Goal: Communication & Community: Answer question/provide support

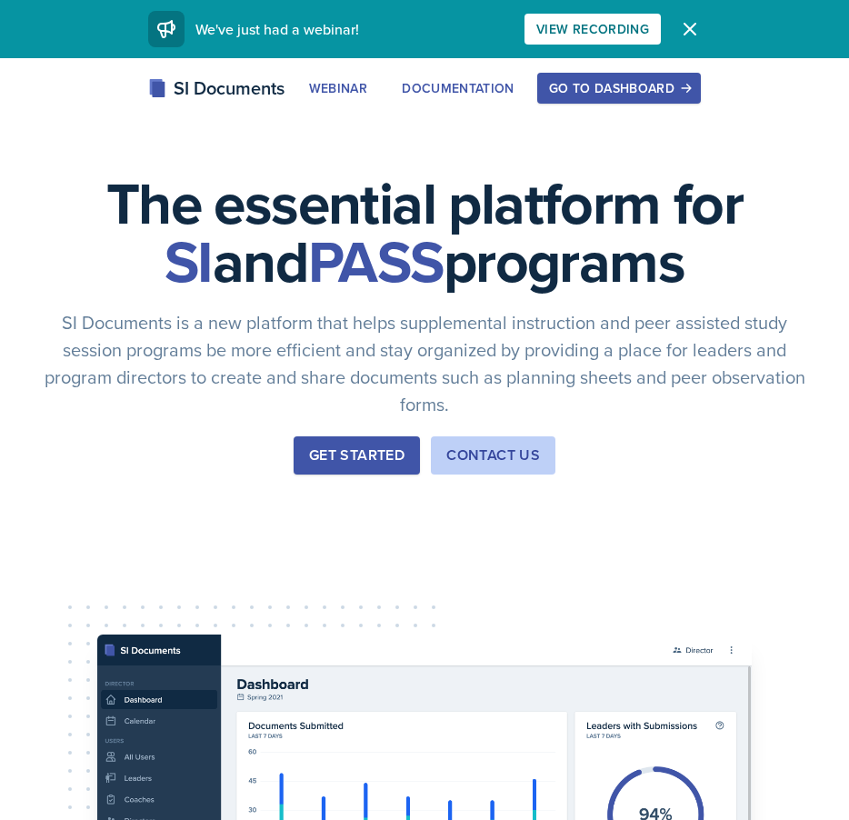
click at [589, 95] on div "Go to Dashboard" at bounding box center [619, 88] width 140 height 15
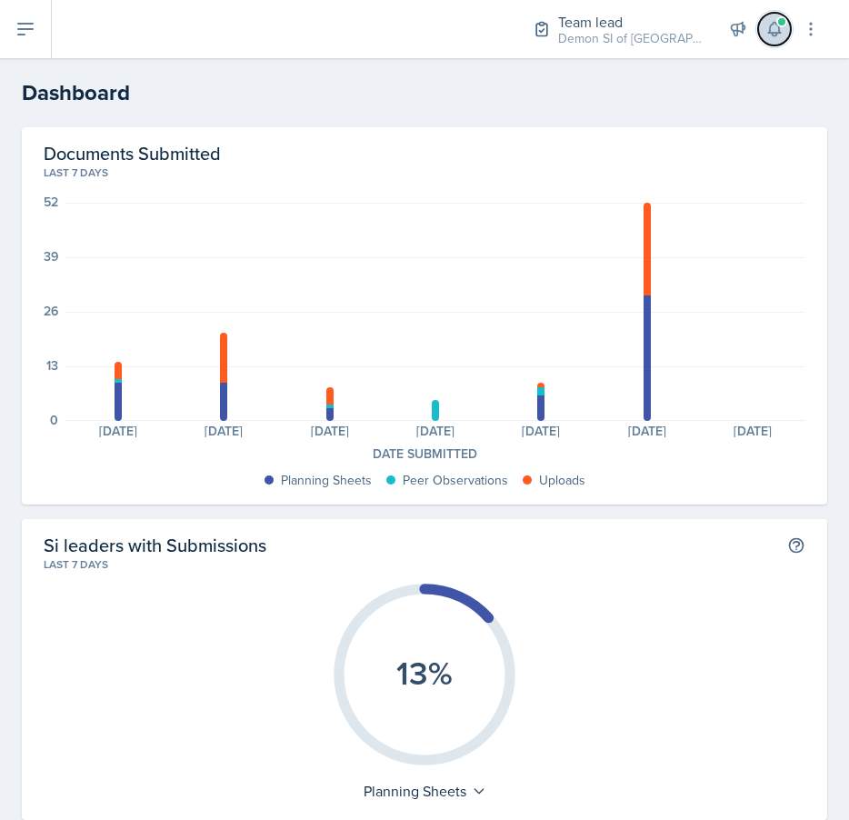
click at [770, 34] on icon at bounding box center [774, 29] width 18 height 18
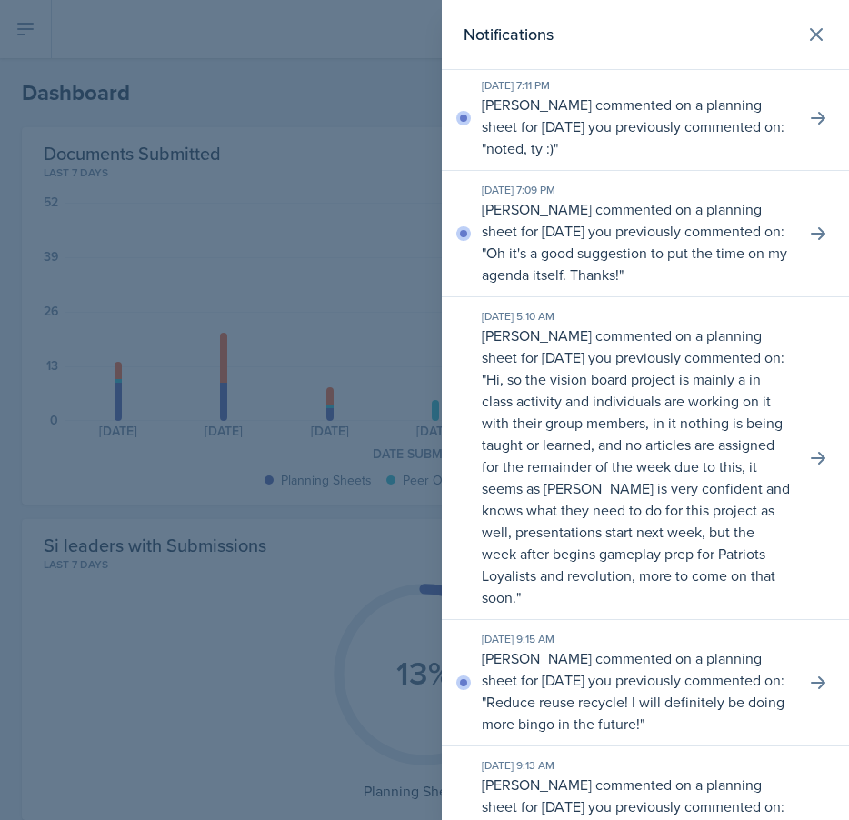
scroll to position [414, 0]
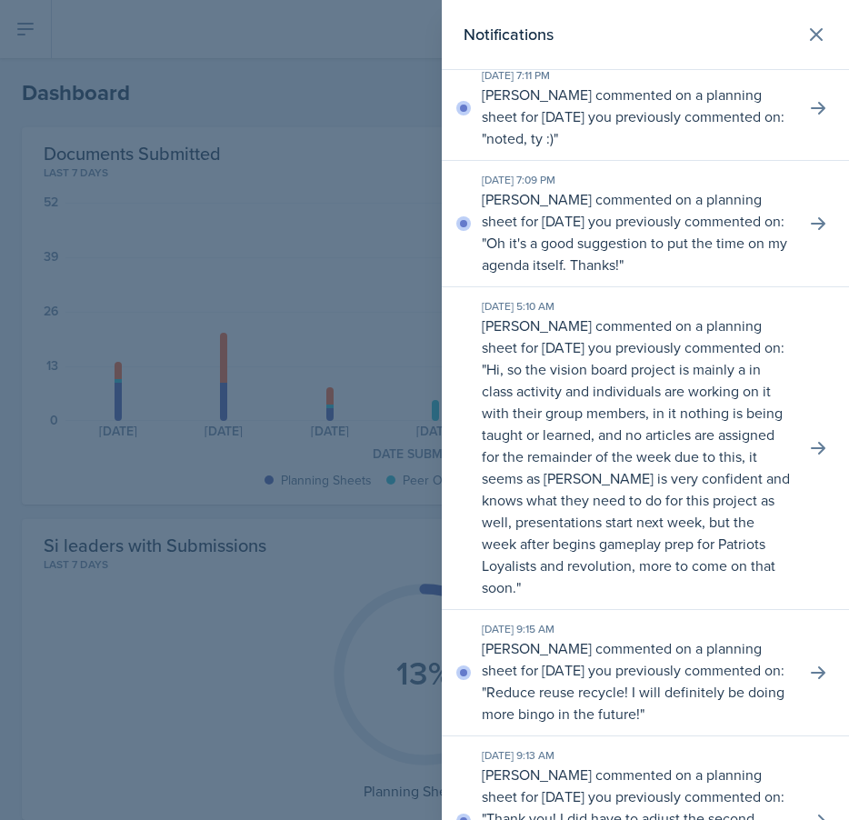
click at [569, 256] on p "[PERSON_NAME] commented on a planning sheet for [DATE] you previously commented…" at bounding box center [636, 231] width 309 height 87
click at [808, 240] on button at bounding box center [817, 223] width 33 height 33
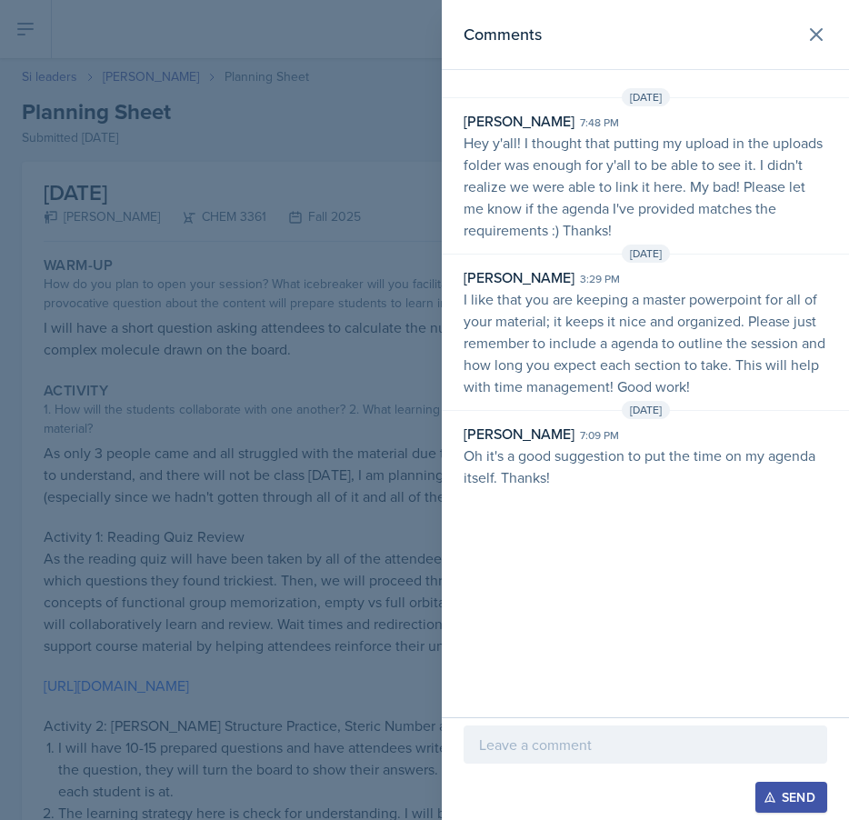
click at [210, 209] on div at bounding box center [424, 410] width 849 height 820
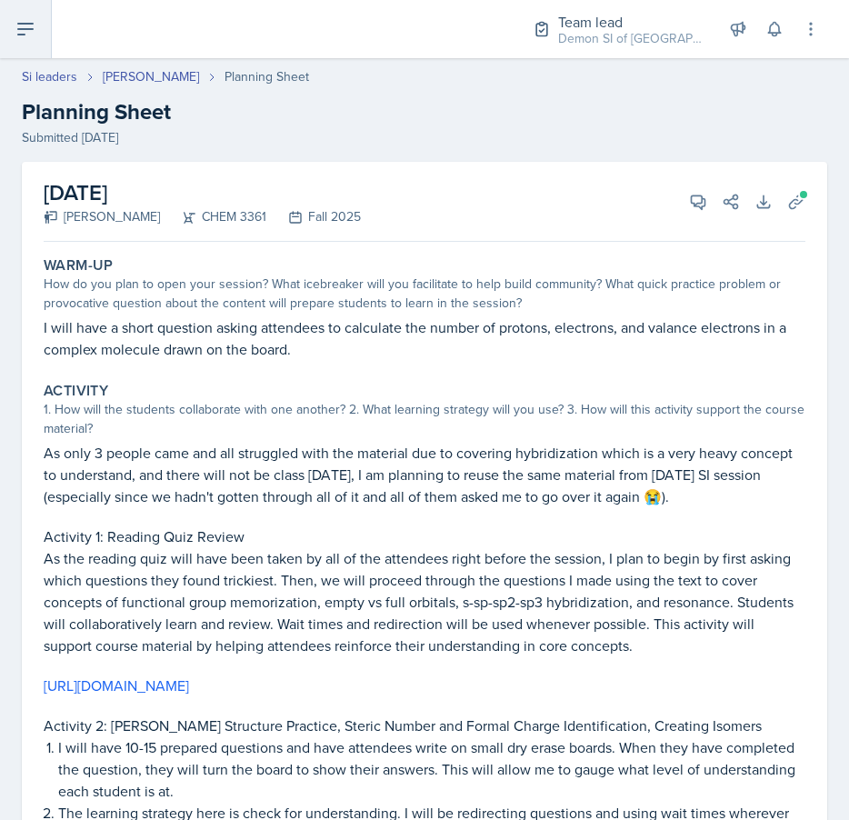
click at [11, 26] on button at bounding box center [26, 29] width 52 height 58
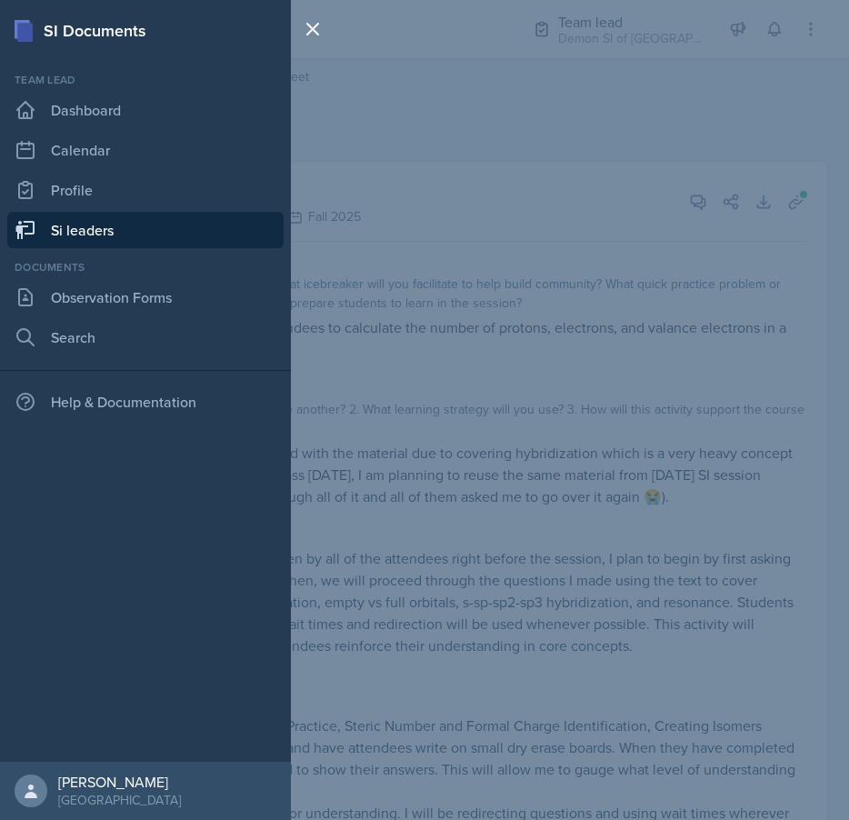
click at [178, 214] on link "Si leaders" at bounding box center [145, 230] width 276 height 36
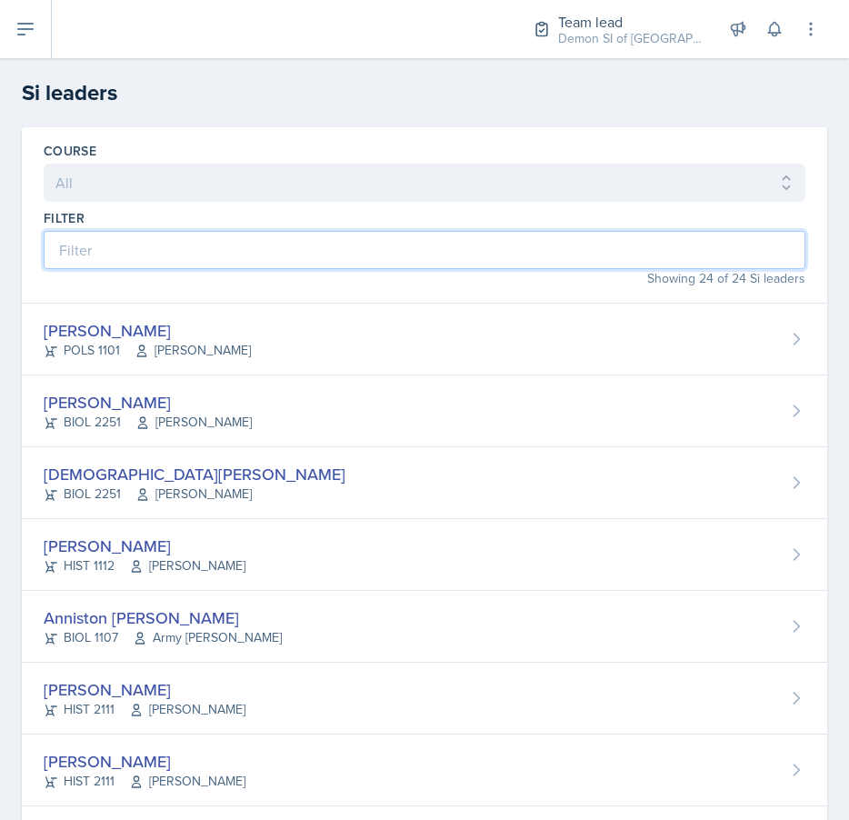
click at [292, 240] on input at bounding box center [424, 250] width 761 height 38
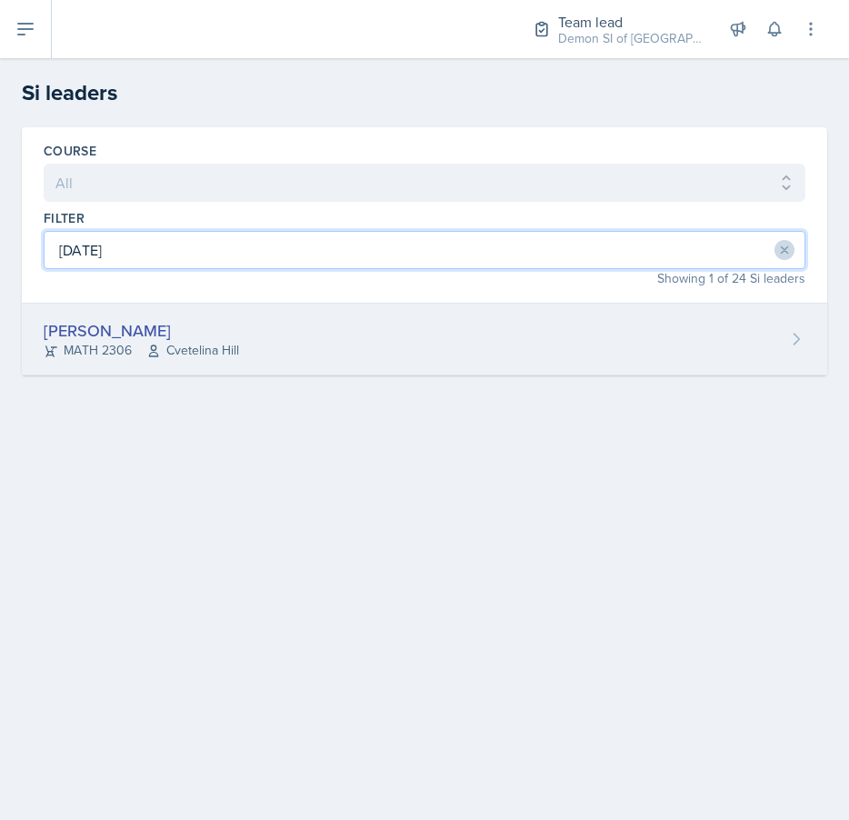
type input "[DATE]"
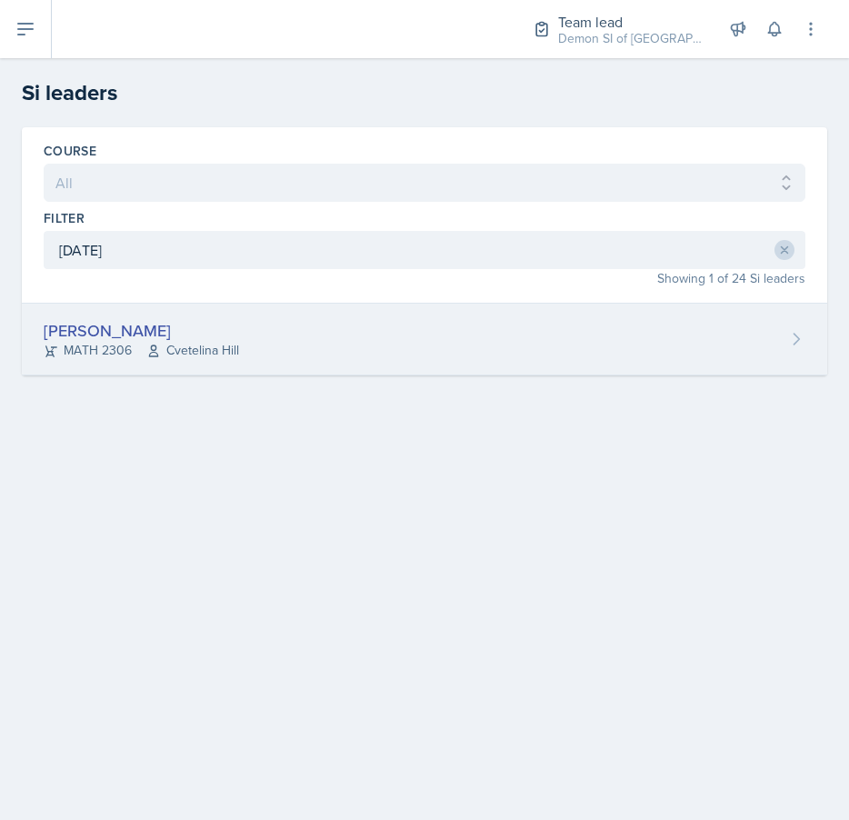
click at [160, 323] on div "[PERSON_NAME]" at bounding box center [141, 330] width 195 height 25
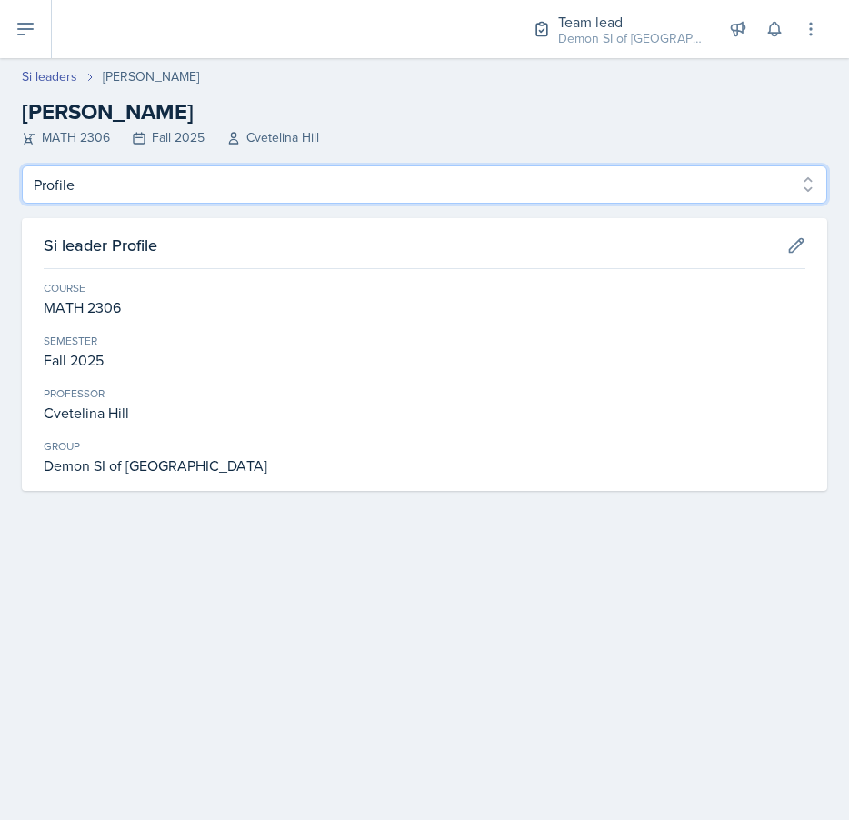
click at [200, 178] on select "Profile Planning Sheets Observation Forms Uploads" at bounding box center [424, 184] width 805 height 38
select select "Planning Sheets"
click at [22, 165] on select "Profile Planning Sheets Observation Forms Uploads" at bounding box center [424, 184] width 805 height 38
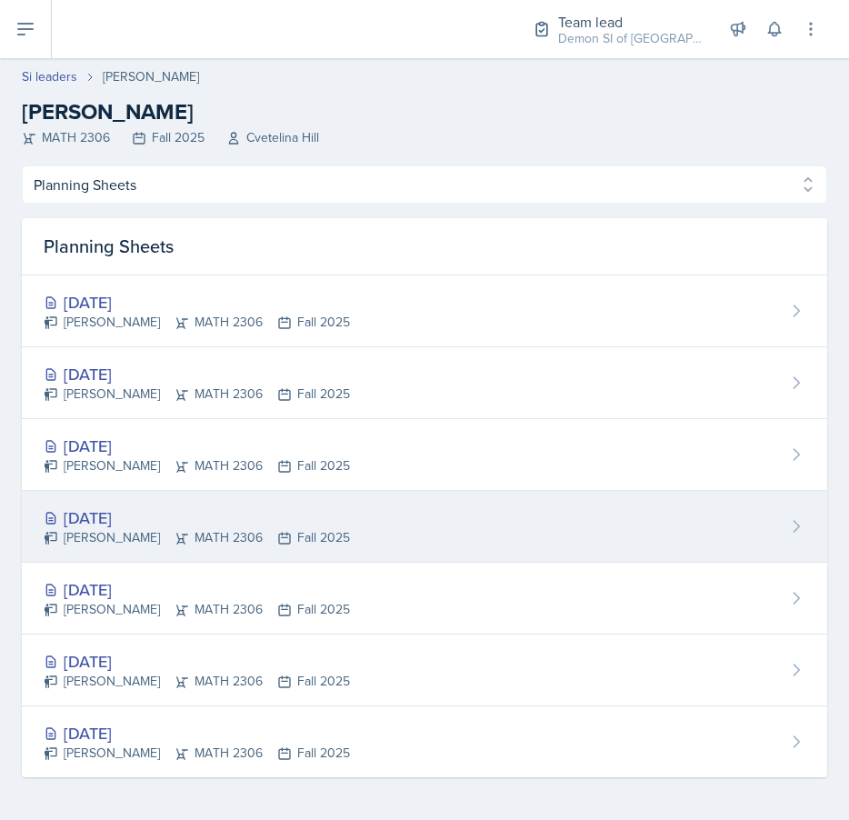
click at [215, 511] on div "[DATE]" at bounding box center [197, 517] width 306 height 25
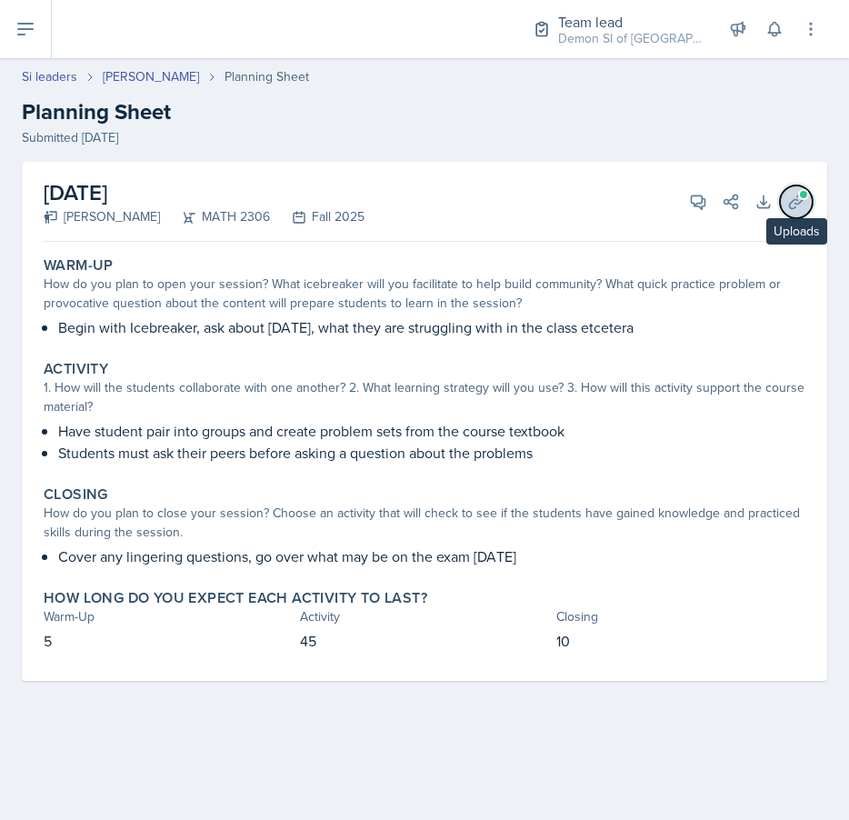
click at [784, 209] on button "Uploads" at bounding box center [796, 201] width 33 height 33
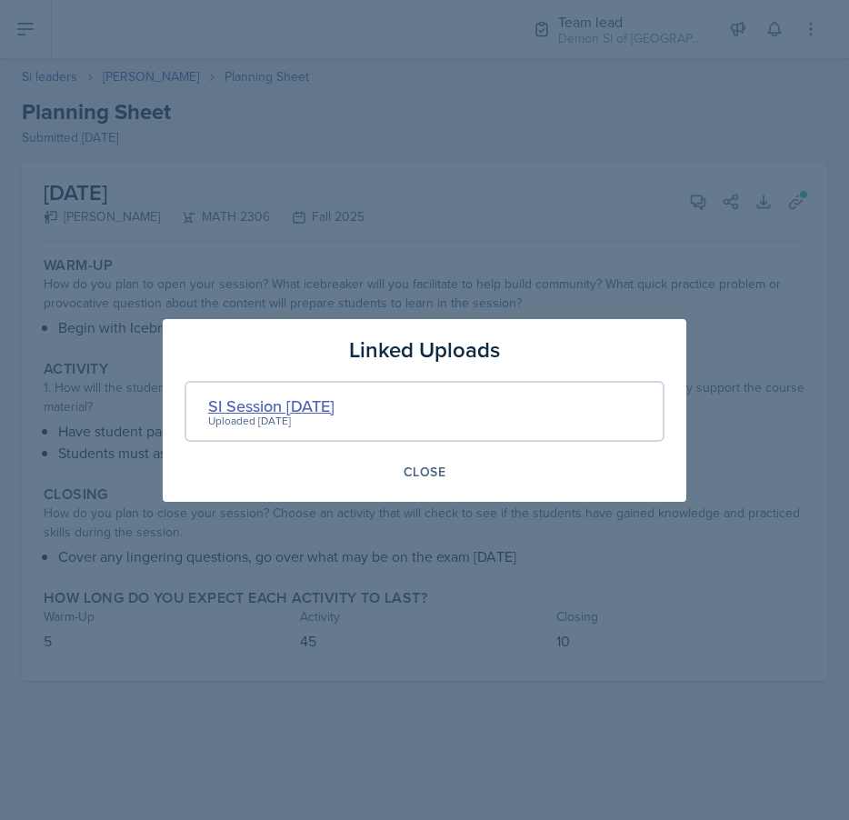
click at [263, 411] on div "SI Session [DATE]" at bounding box center [271, 405] width 126 height 25
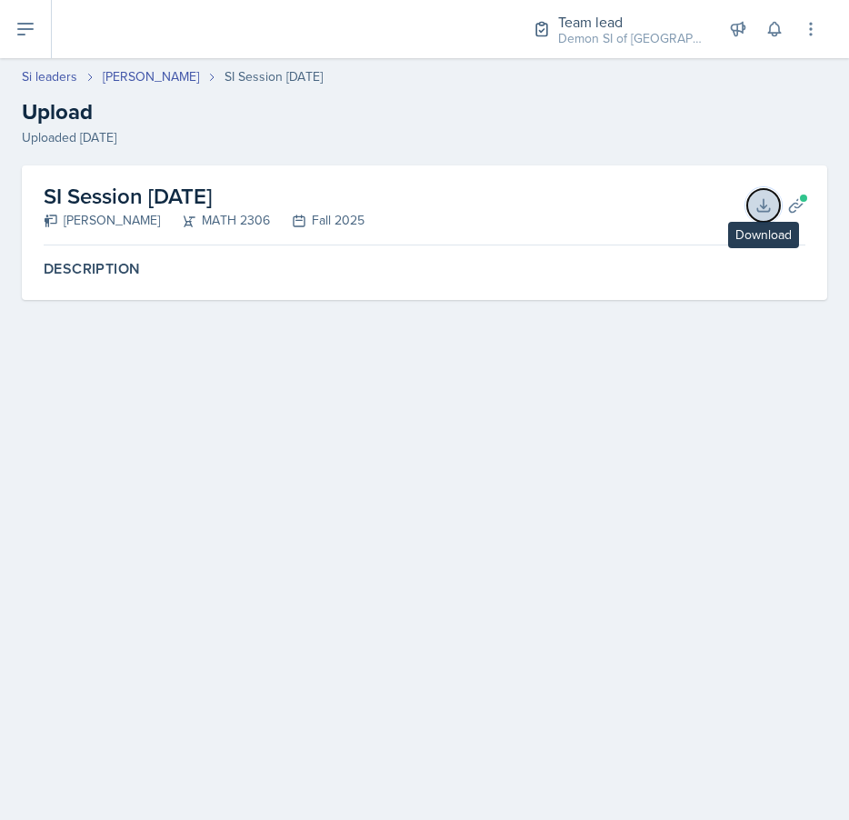
click at [764, 207] on icon at bounding box center [763, 205] width 12 height 12
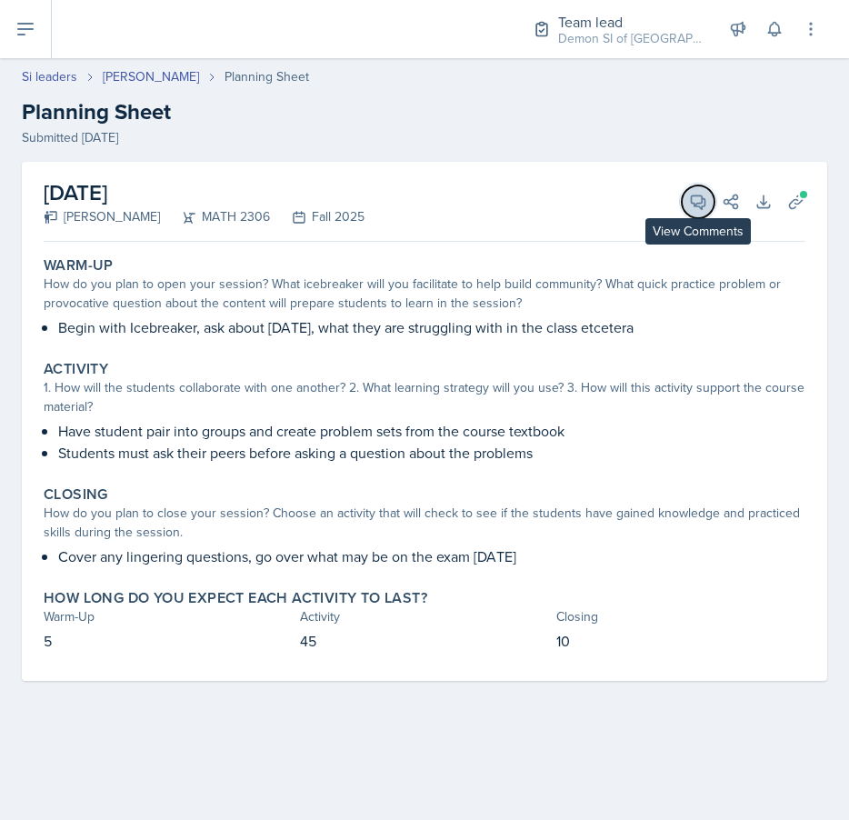
click at [696, 197] on icon at bounding box center [698, 202] width 18 height 18
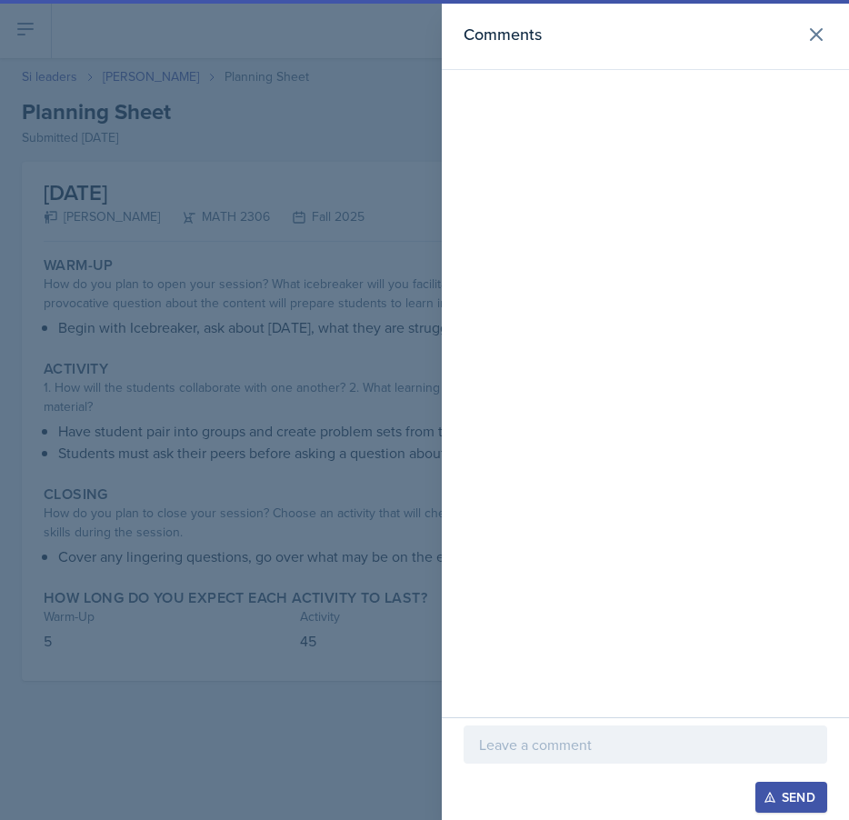
click at [617, 741] on p at bounding box center [645, 744] width 333 height 22
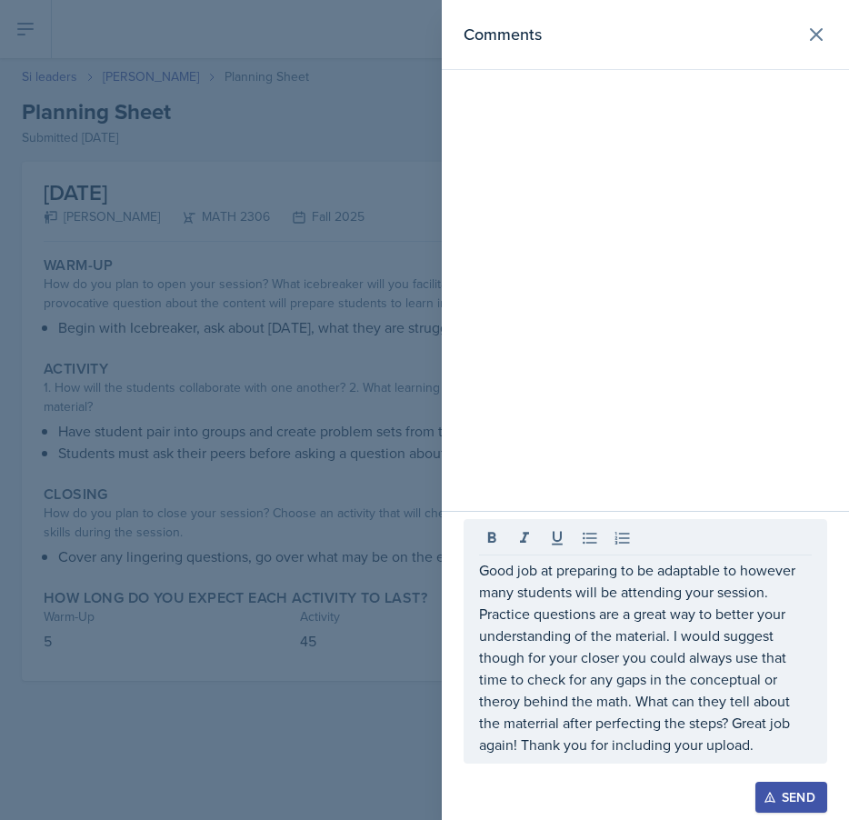
click at [310, 544] on div at bounding box center [424, 410] width 849 height 820
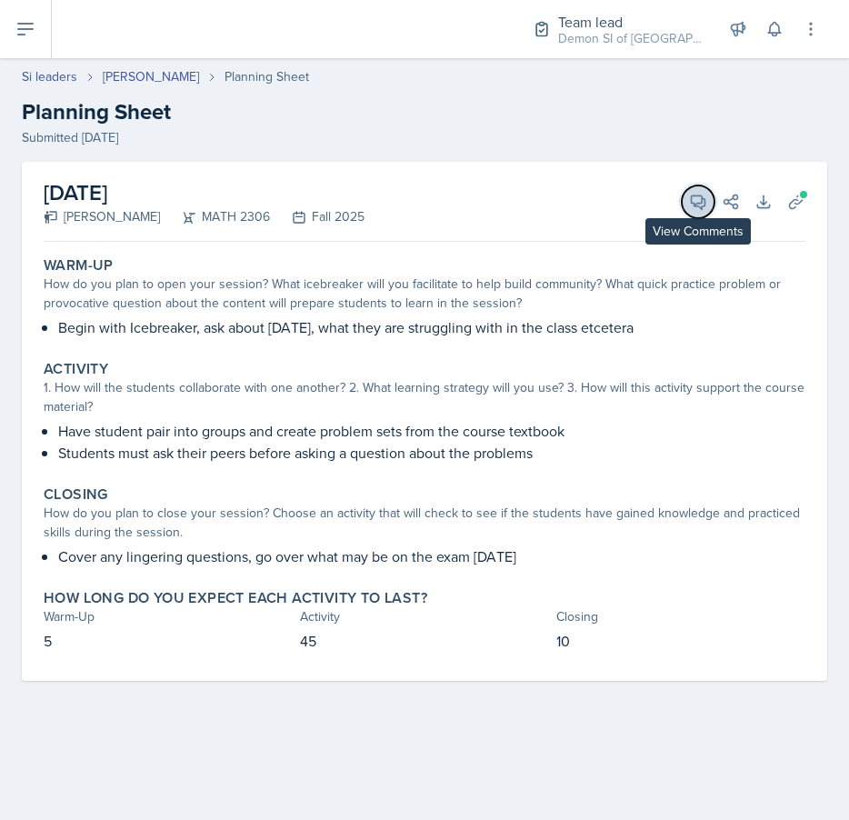
click at [698, 204] on icon at bounding box center [698, 202] width 18 height 18
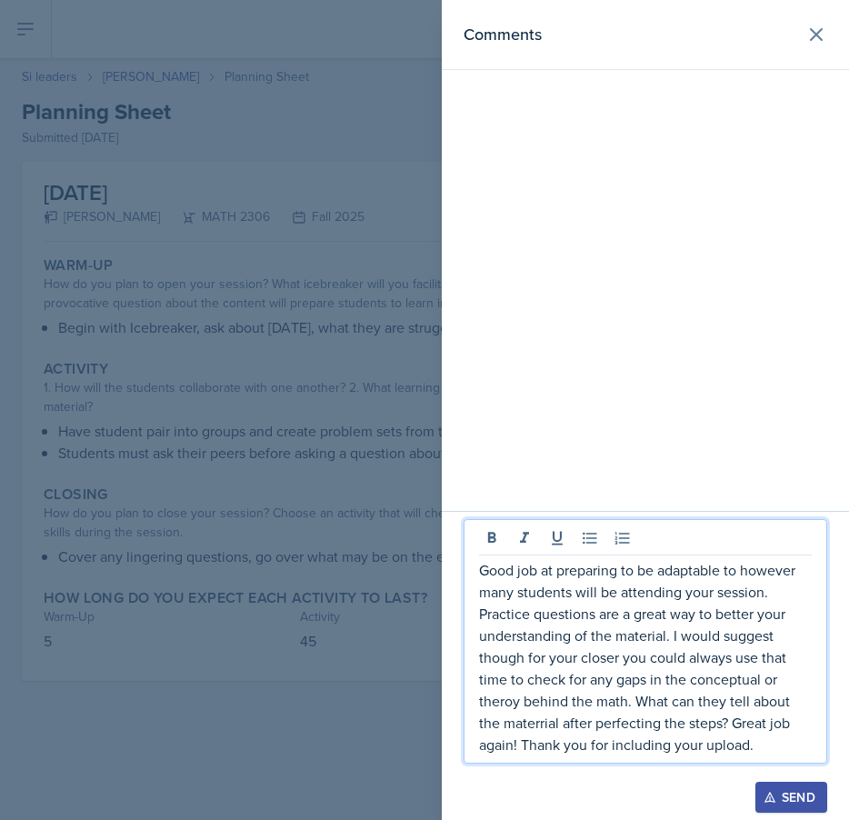
click at [744, 696] on p "Good job at preparing to be adaptable to however many students will be attendin…" at bounding box center [645, 657] width 333 height 196
click at [769, 740] on p "Good job at preparing to be adaptable to however many students will be attendin…" at bounding box center [645, 657] width 333 height 196
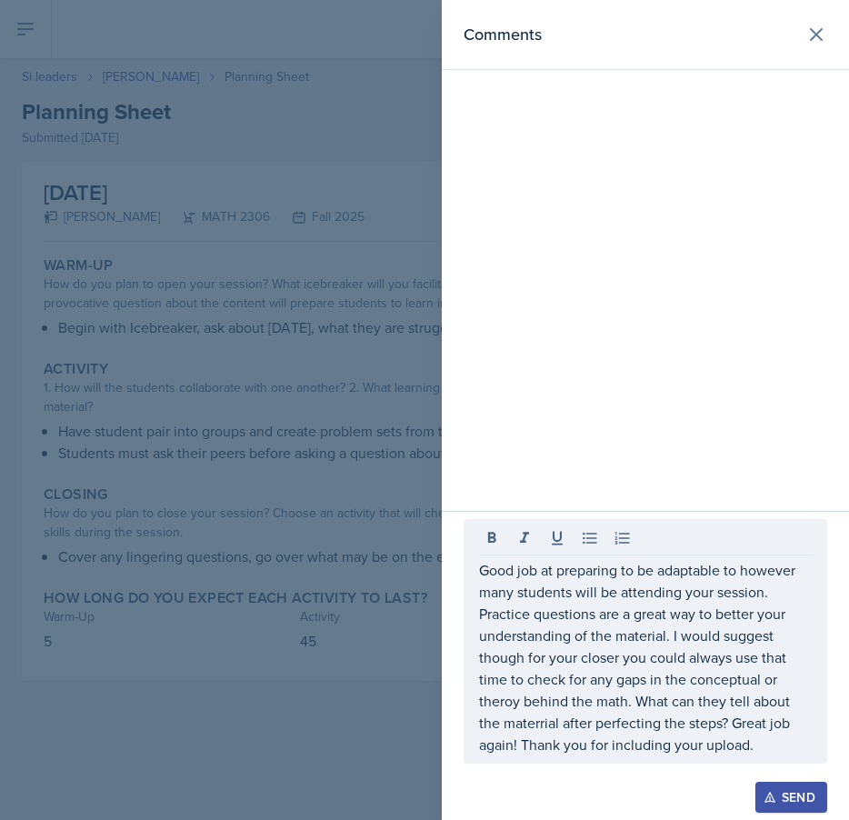
click at [390, 522] on div at bounding box center [424, 410] width 849 height 820
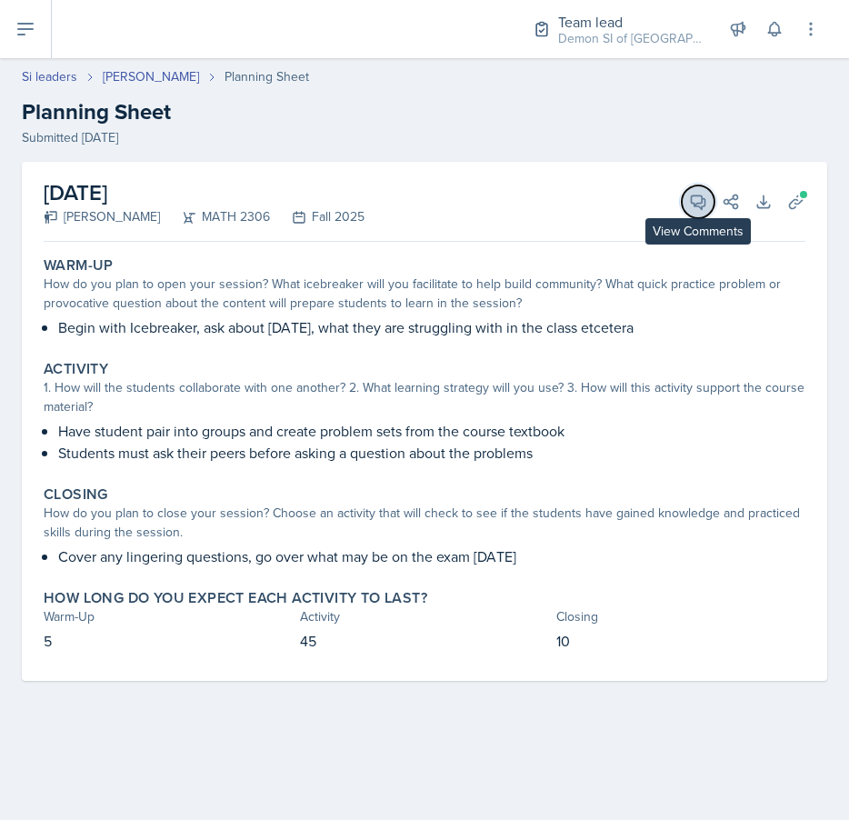
click at [691, 199] on icon at bounding box center [698, 202] width 14 height 14
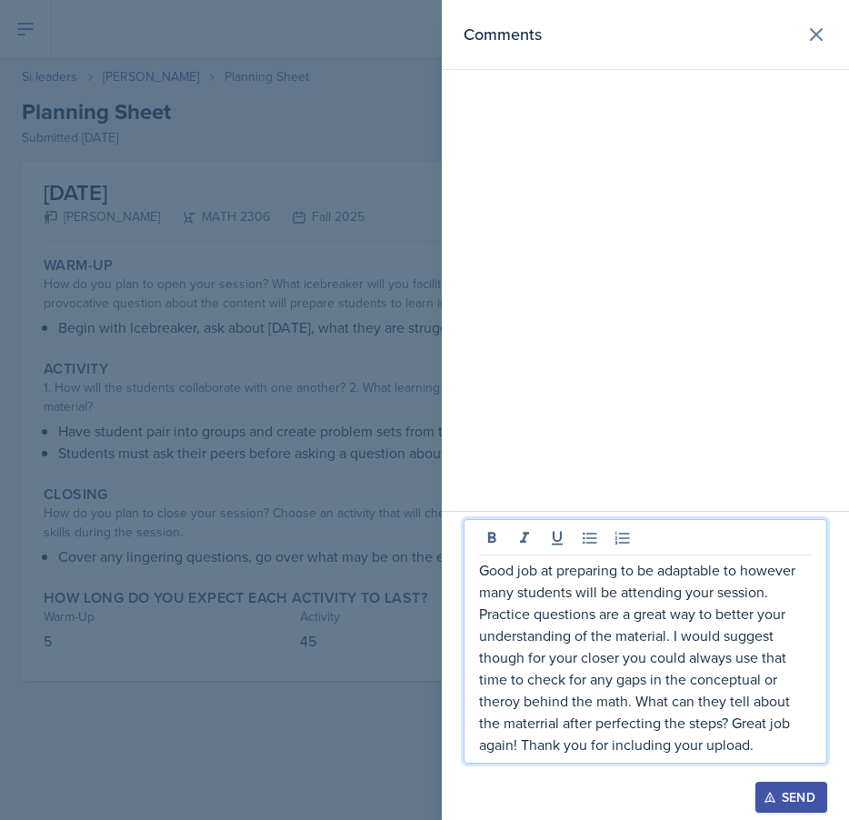
click at [739, 641] on p "Good job at preparing to be adaptable to however many students will be attendin…" at bounding box center [645, 657] width 333 height 196
click at [772, 693] on p "Good job at preparing to be adaptable to however many students will be attendin…" at bounding box center [645, 657] width 333 height 196
click at [756, 715] on p "Good job at preparing to be adaptable to however many students will be attendin…" at bounding box center [645, 657] width 333 height 196
click at [713, 727] on p "Good job at preparing to be adaptable to however many students will be attendin…" at bounding box center [645, 657] width 333 height 196
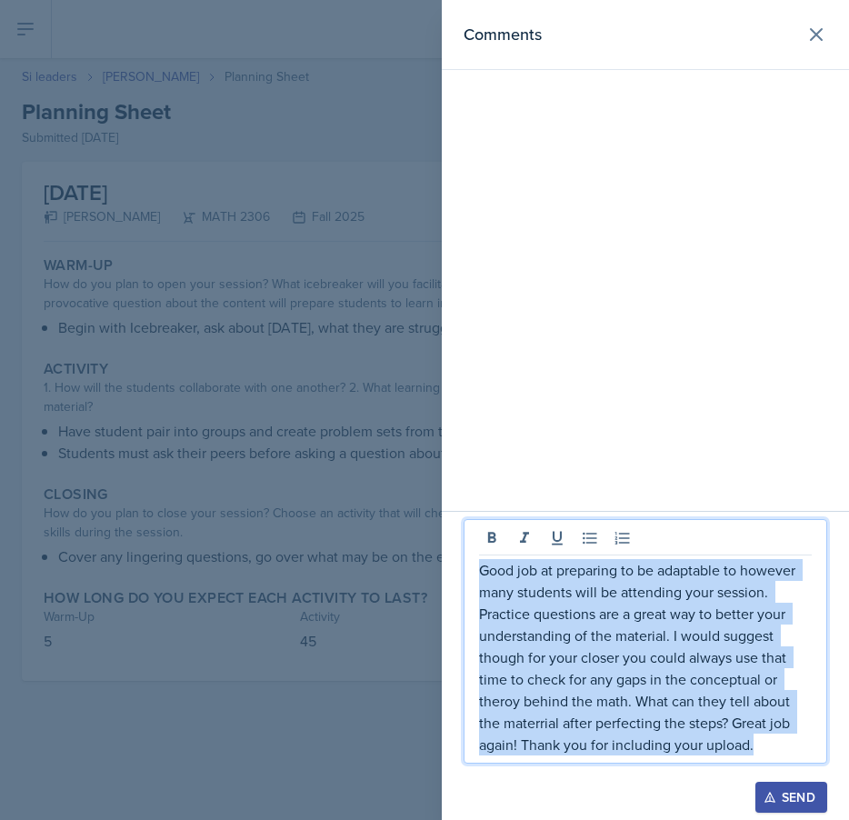
drag, startPoint x: 768, startPoint y: 740, endPoint x: 512, endPoint y: 421, distance: 408.5
click at [512, 421] on div "Comments Good job at preparing to be adaptable to however many students will be…" at bounding box center [645, 410] width 407 height 820
copy p "Good job at preparing to be adaptable to however many students will be attendin…"
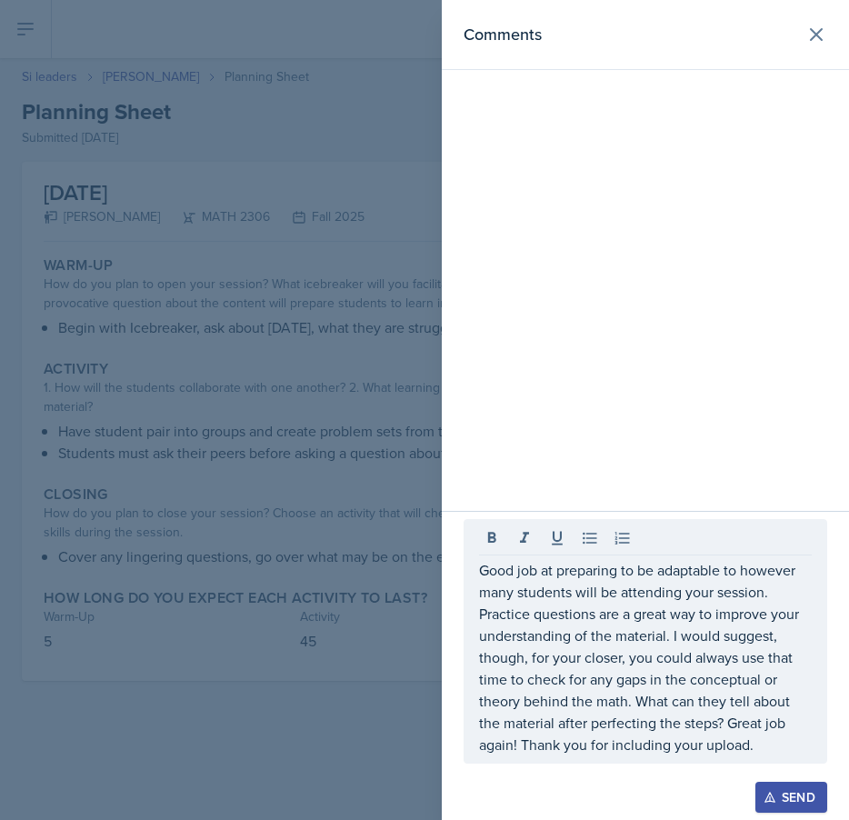
click at [791, 791] on div "Send" at bounding box center [791, 797] width 48 height 15
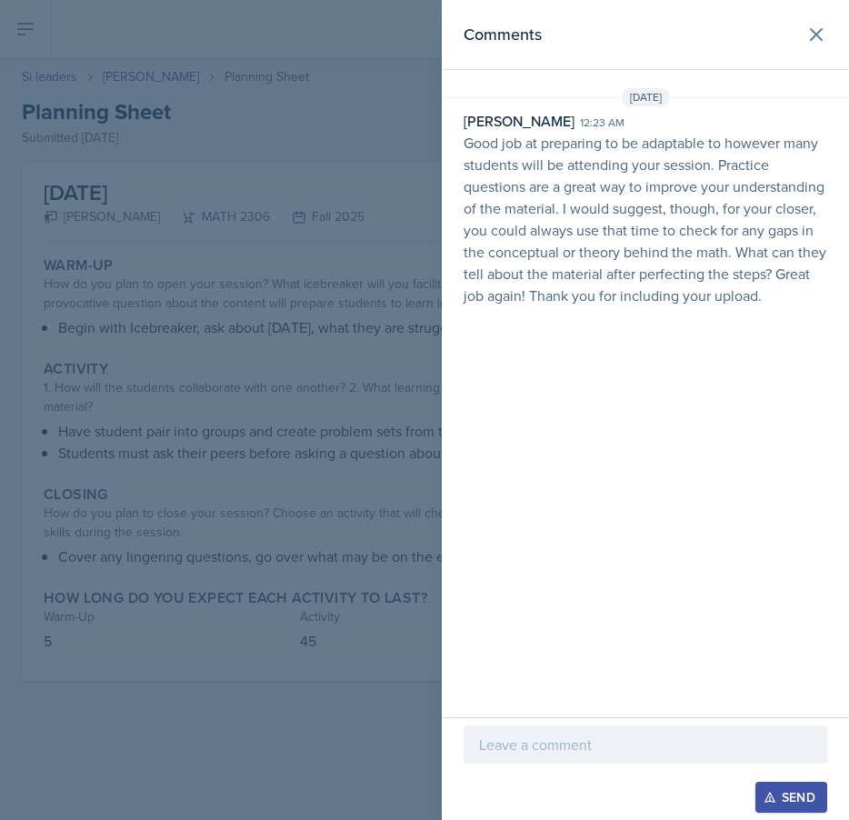
click at [131, 128] on div at bounding box center [424, 410] width 849 height 820
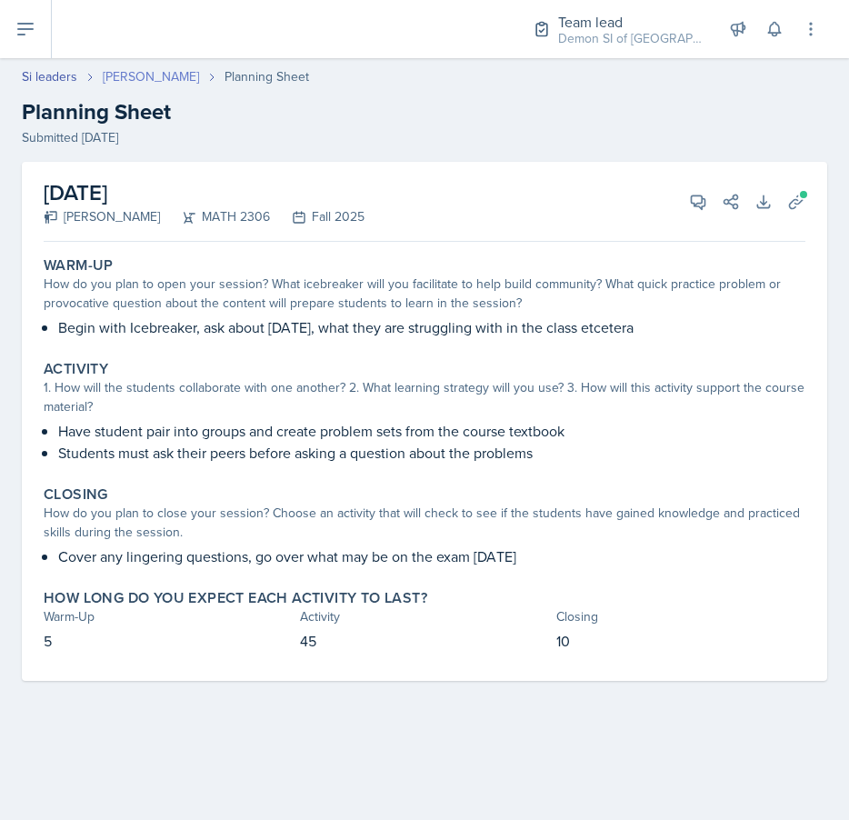
click at [132, 79] on link "[PERSON_NAME]" at bounding box center [151, 76] width 96 height 19
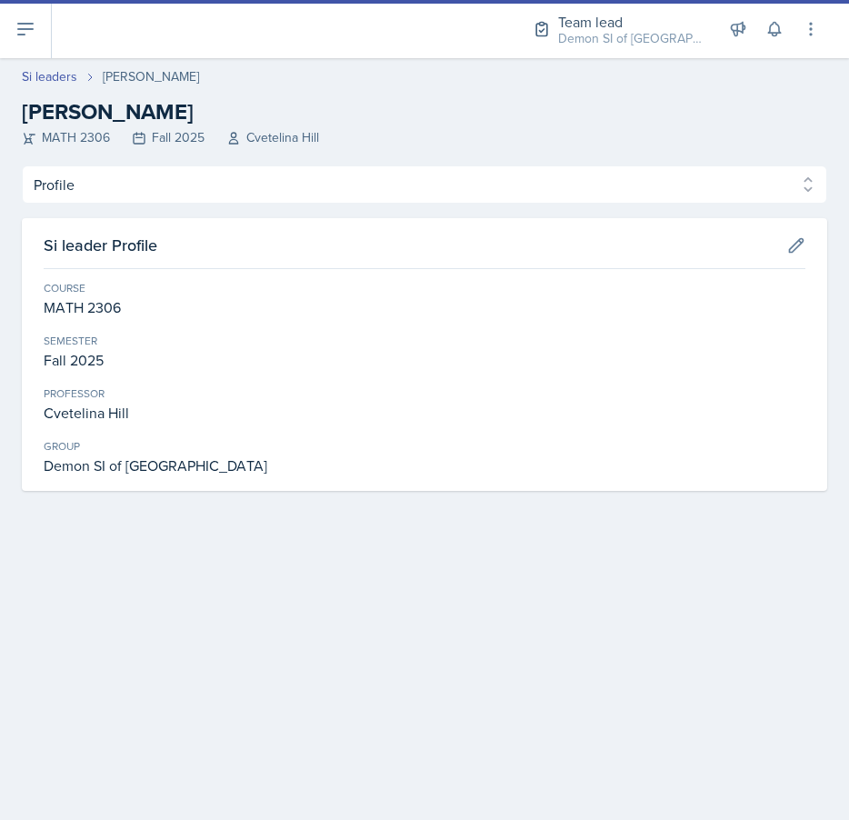
click at [317, 212] on div "Profile Planning Sheets Observation Forms Uploads Profile Planning Sheets Obser…" at bounding box center [424, 327] width 805 height 325
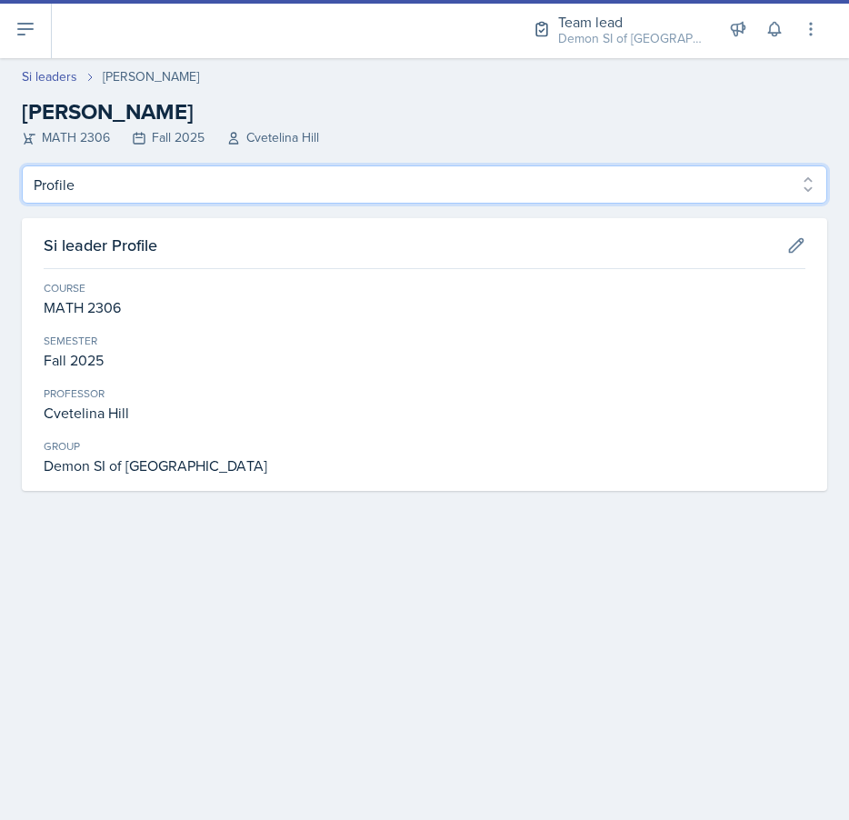
click at [317, 195] on select "Profile Planning Sheets Observation Forms Uploads" at bounding box center [424, 184] width 805 height 38
select select "Planning Sheets"
click at [22, 165] on select "Profile Planning Sheets Observation Forms Uploads" at bounding box center [424, 184] width 805 height 38
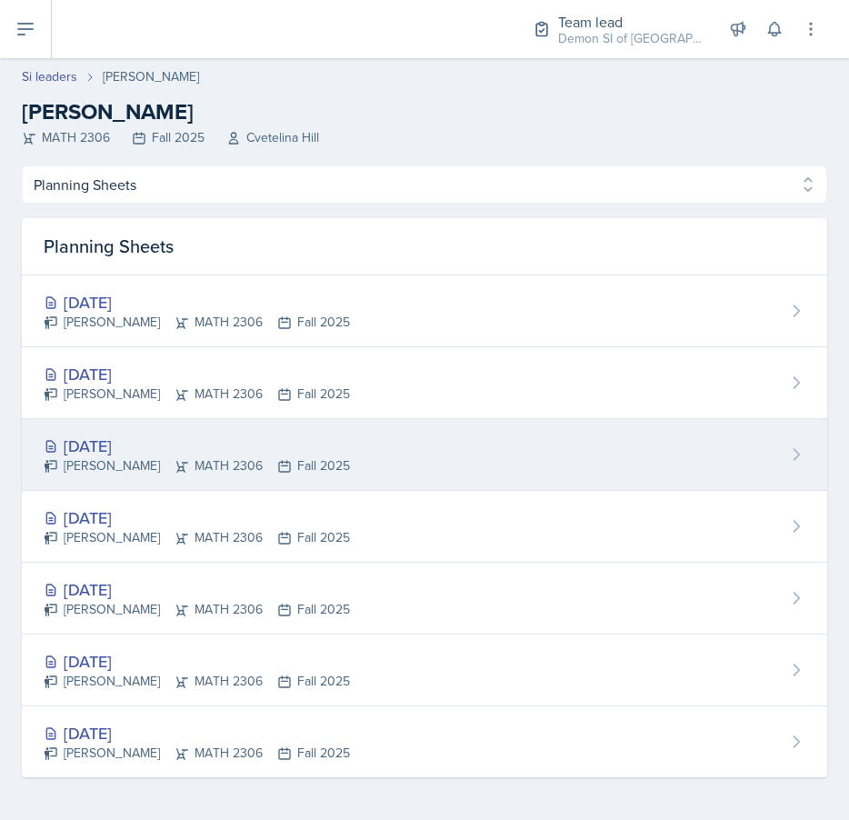
click at [233, 446] on div "[DATE]" at bounding box center [197, 445] width 306 height 25
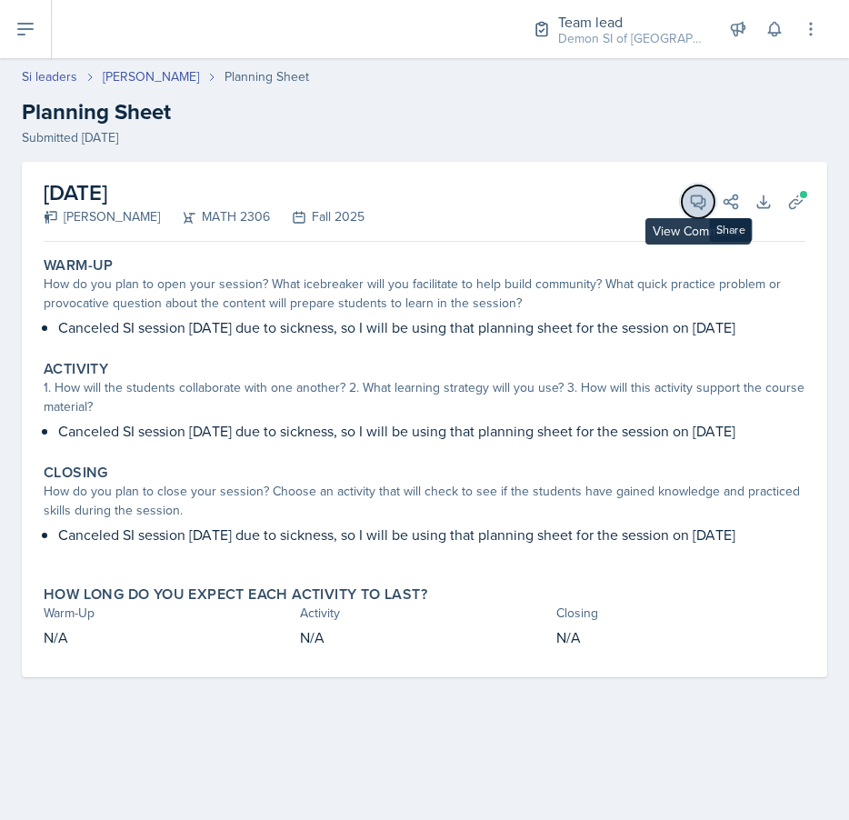
click at [701, 199] on icon at bounding box center [698, 202] width 14 height 14
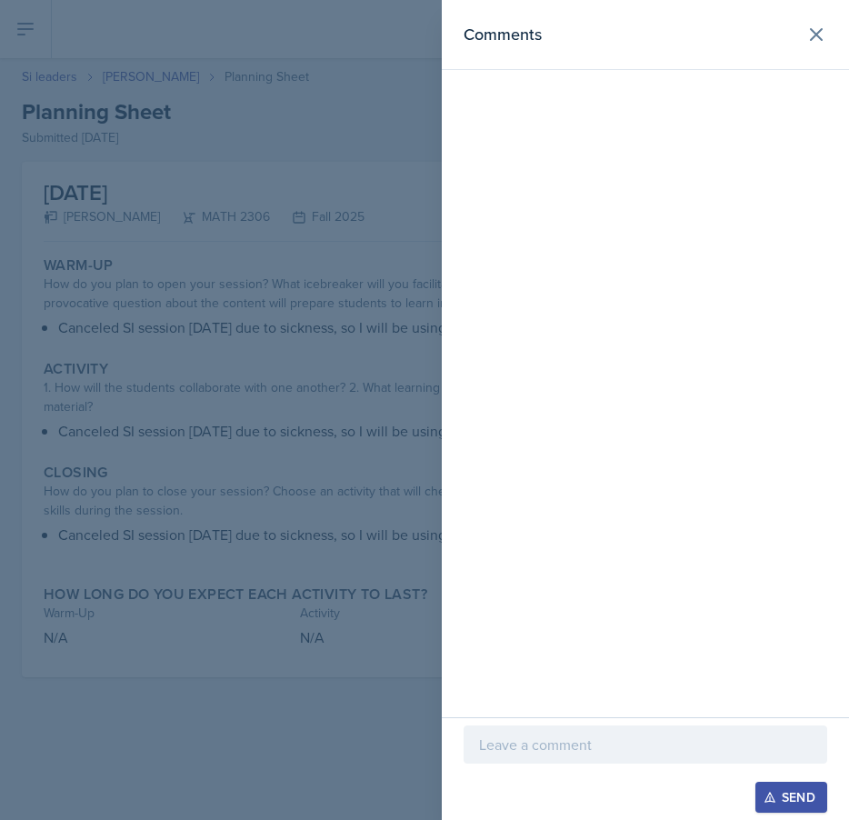
click at [559, 734] on p at bounding box center [645, 744] width 333 height 22
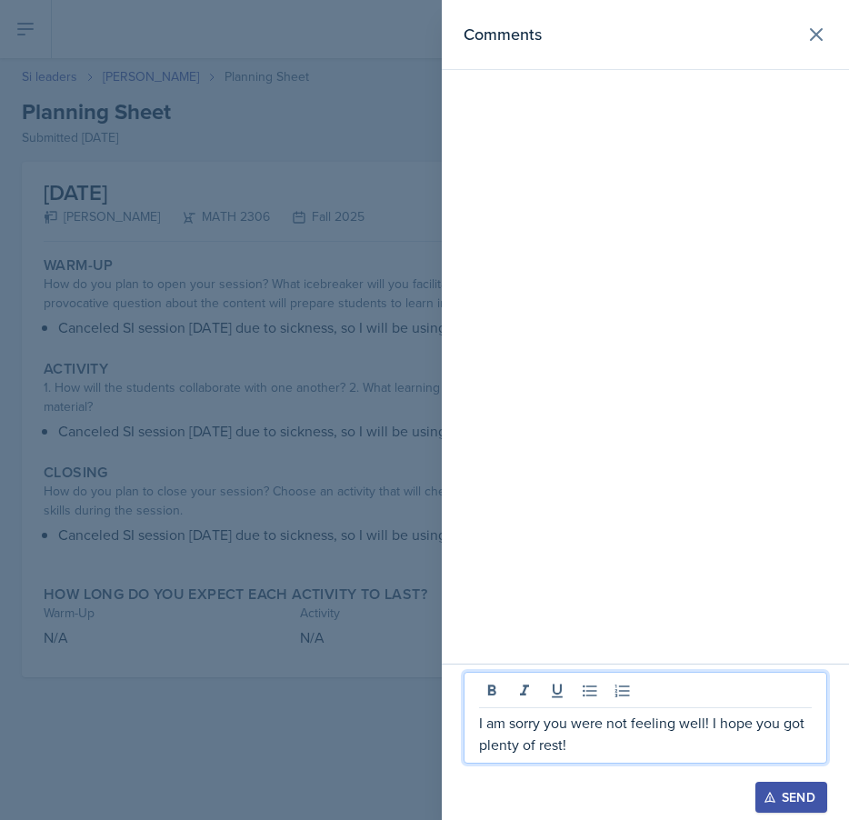
drag, startPoint x: 569, startPoint y: 749, endPoint x: 448, endPoint y: 714, distance: 125.7
click at [448, 714] on div "I am sorry you were not feeling well! I hope you got plenty of rest! Send" at bounding box center [645, 741] width 407 height 156
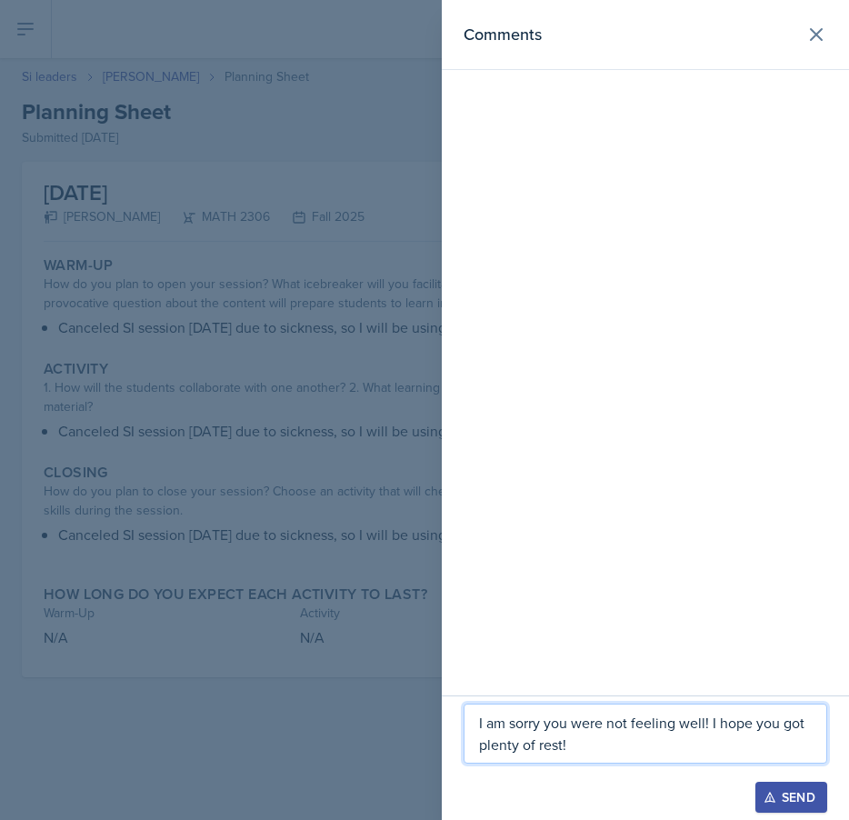
copy p "I am sorry you were not feeling well! I hope you got plenty of rest!"
click at [793, 792] on div "Send" at bounding box center [791, 797] width 48 height 15
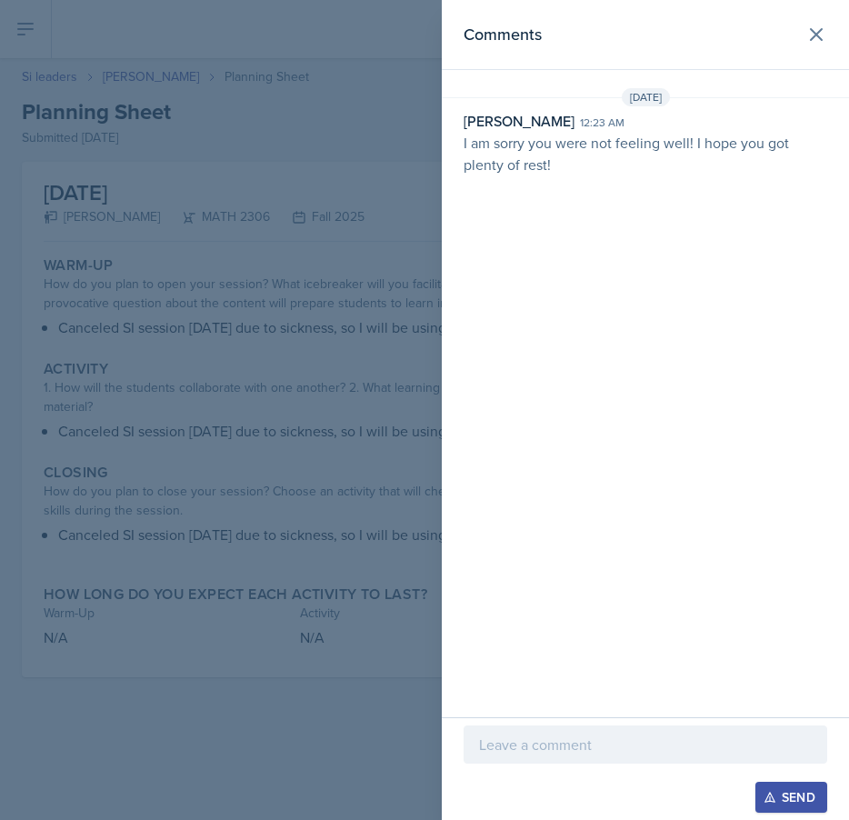
click at [157, 302] on div at bounding box center [424, 410] width 849 height 820
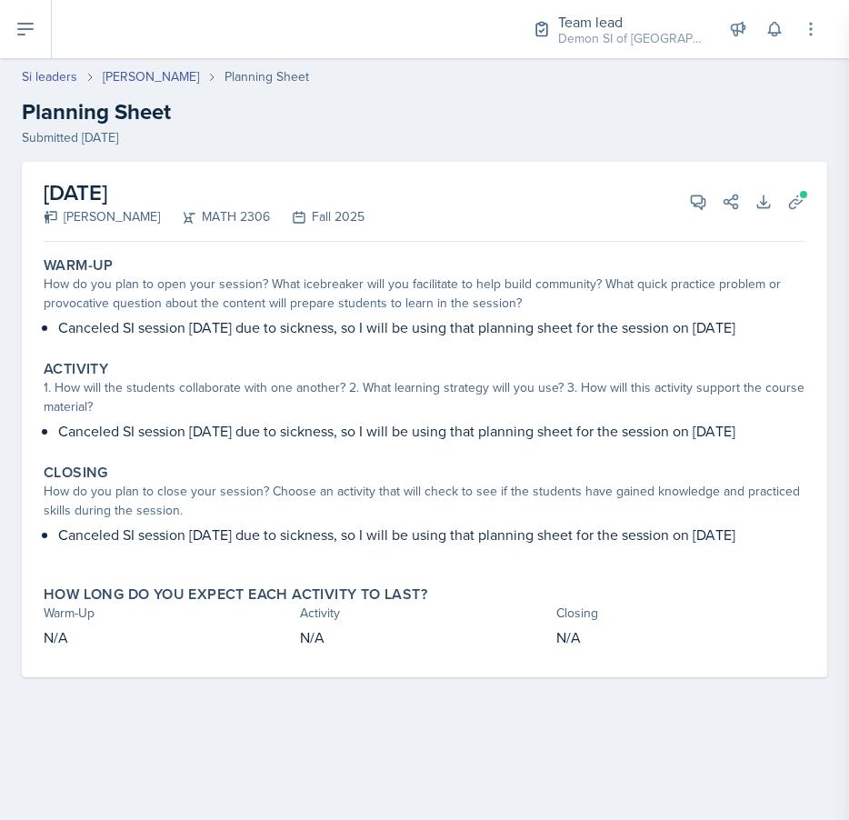
click at [157, 302] on div at bounding box center [424, 410] width 849 height 820
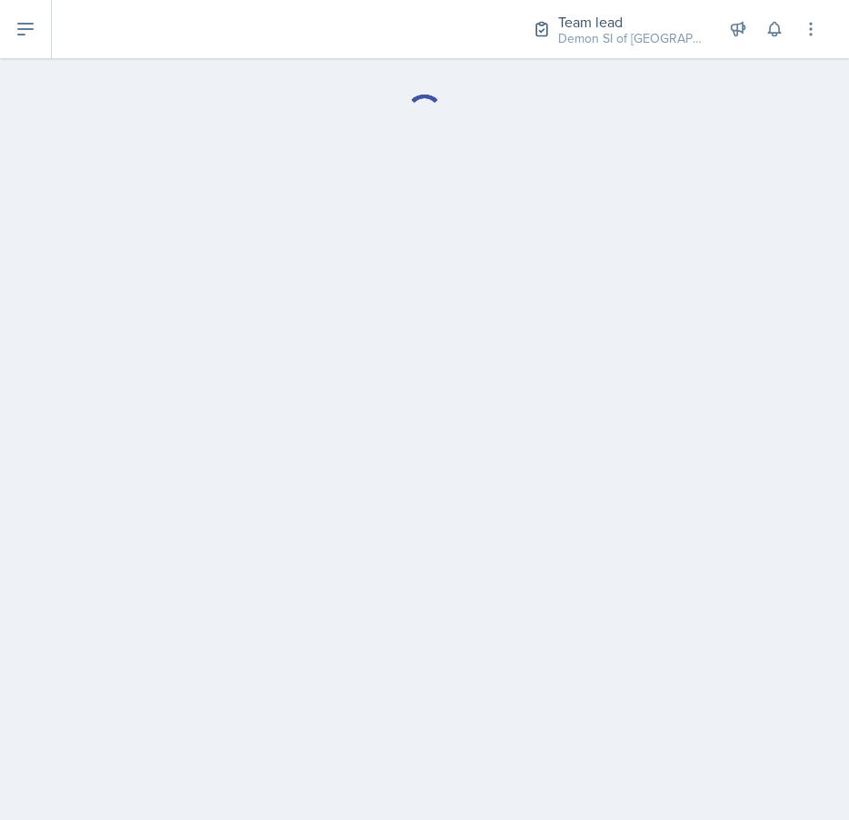
select select "Planning Sheets"
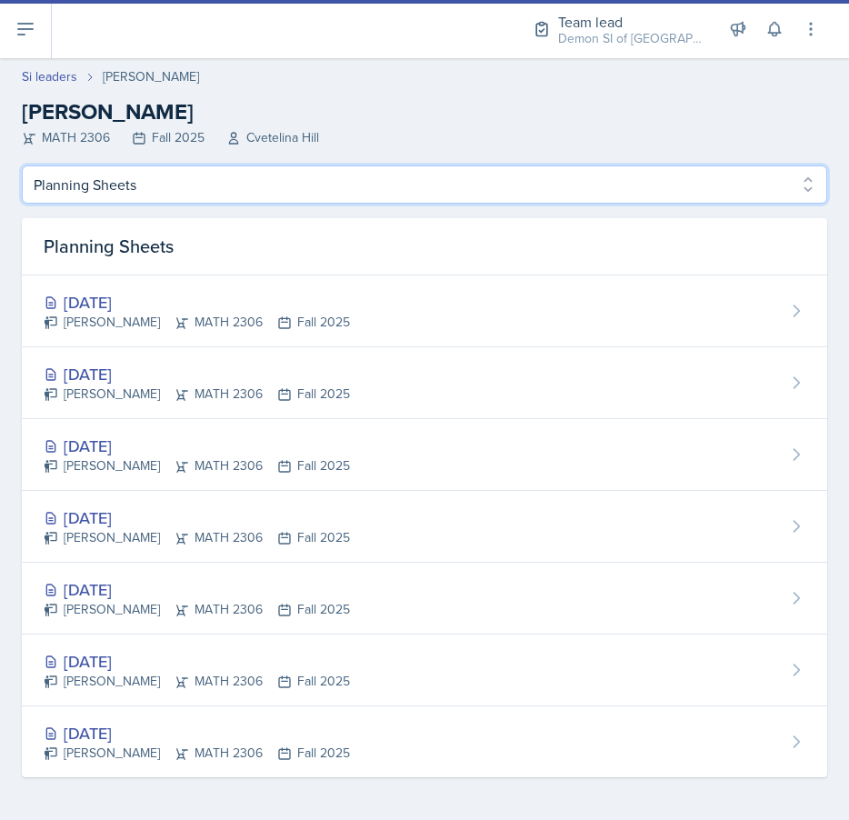
click at [161, 181] on select "Profile Planning Sheets Observation Forms Uploads" at bounding box center [424, 184] width 805 height 38
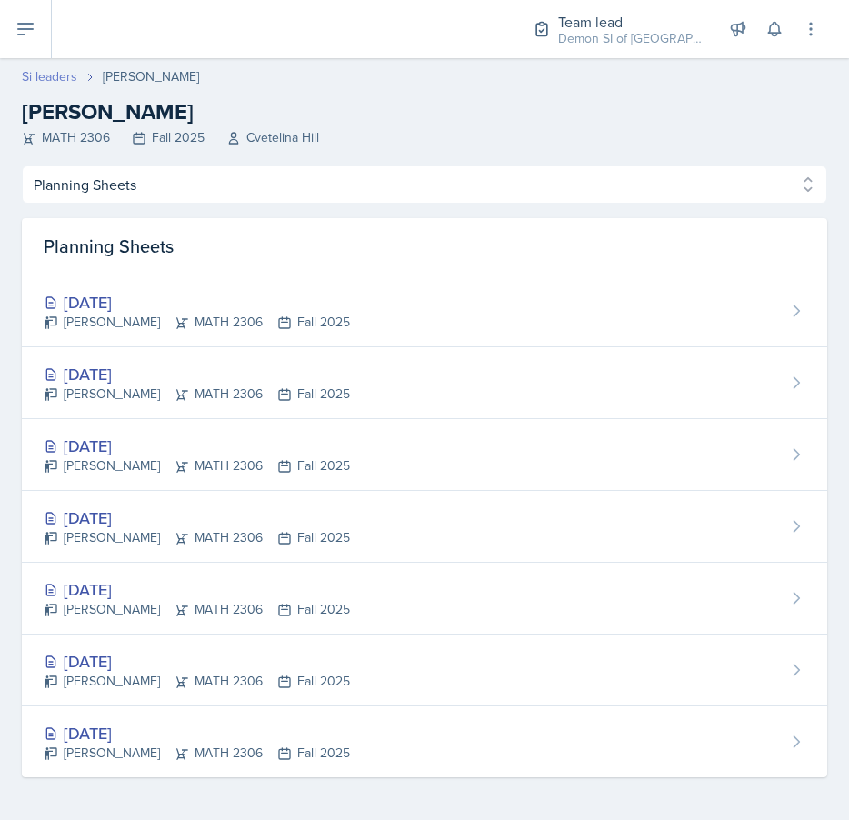
click at [39, 70] on link "Si leaders" at bounding box center [49, 76] width 55 height 19
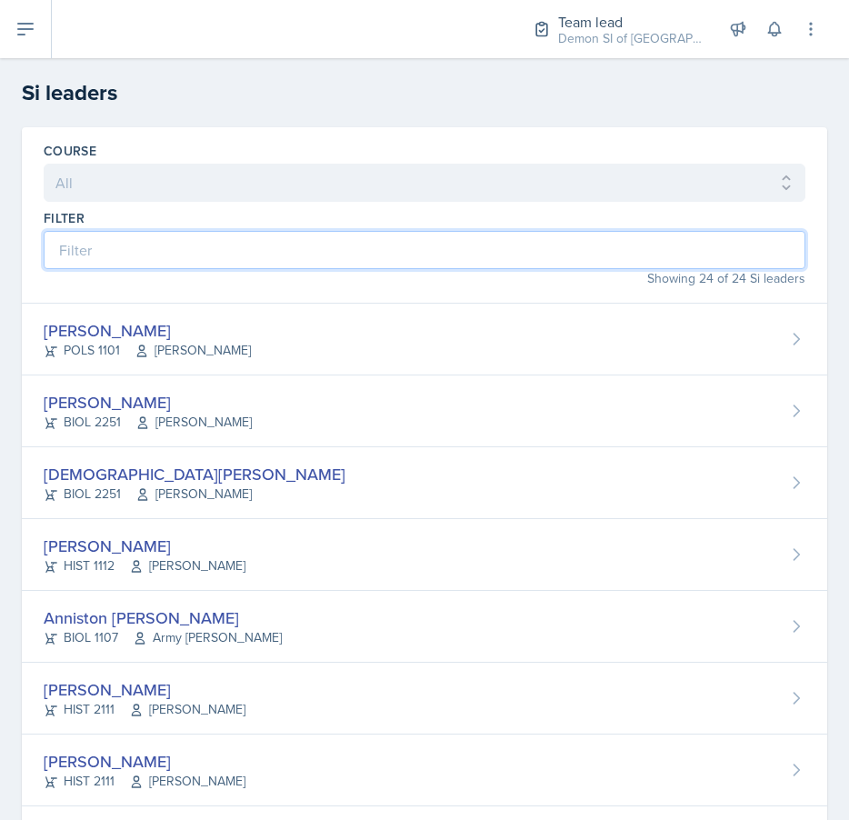
click at [166, 237] on input at bounding box center [424, 250] width 761 height 38
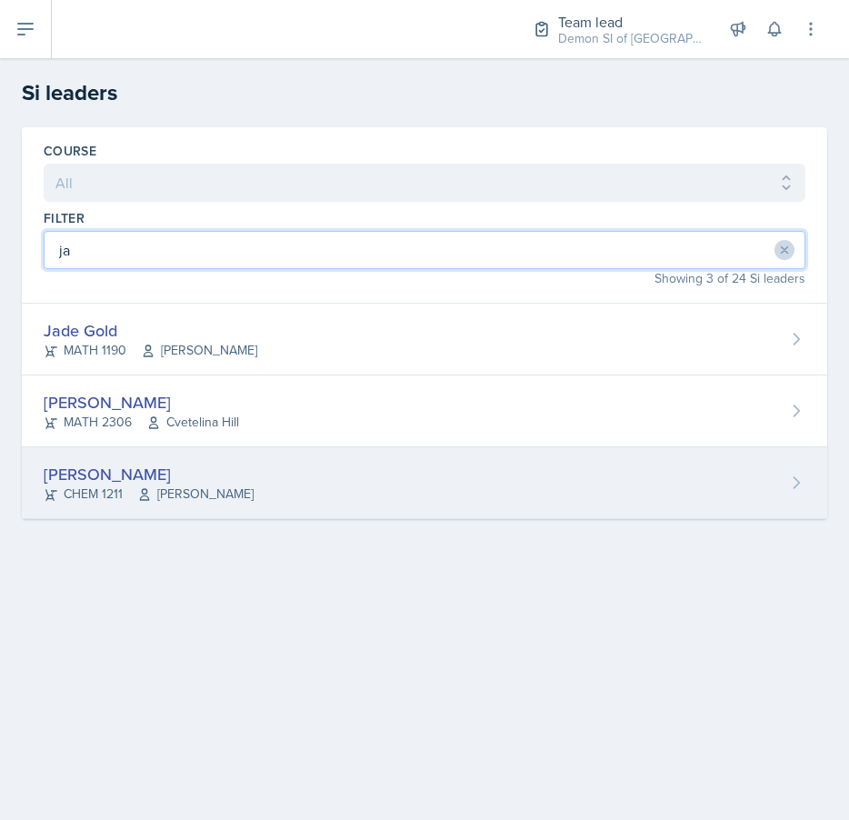
type input "ja"
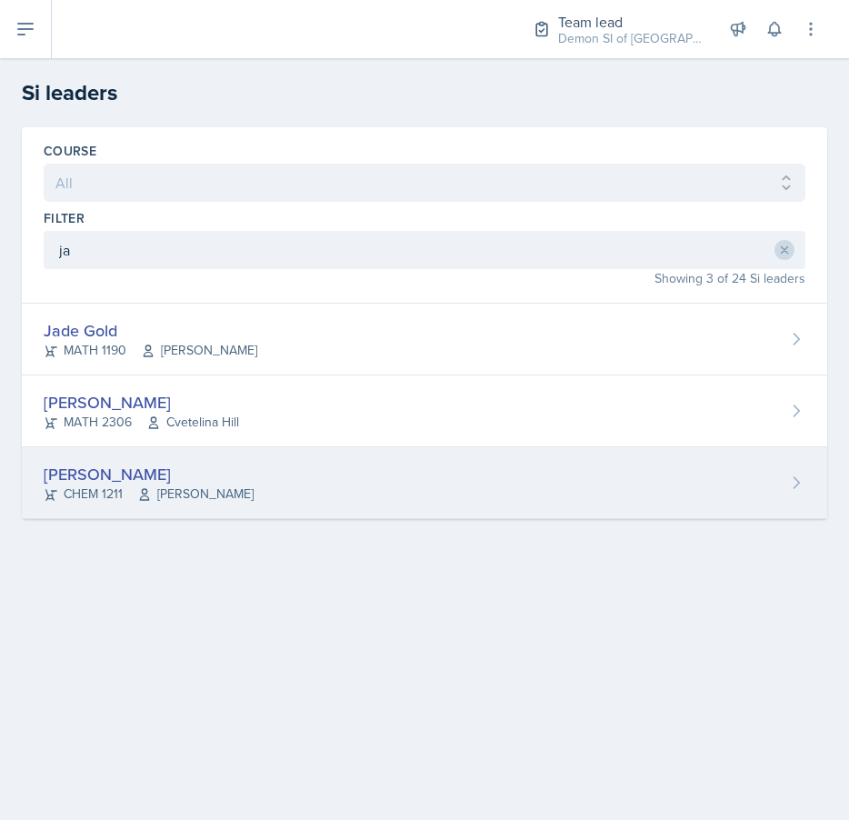
click at [93, 477] on div "[PERSON_NAME]" at bounding box center [149, 474] width 210 height 25
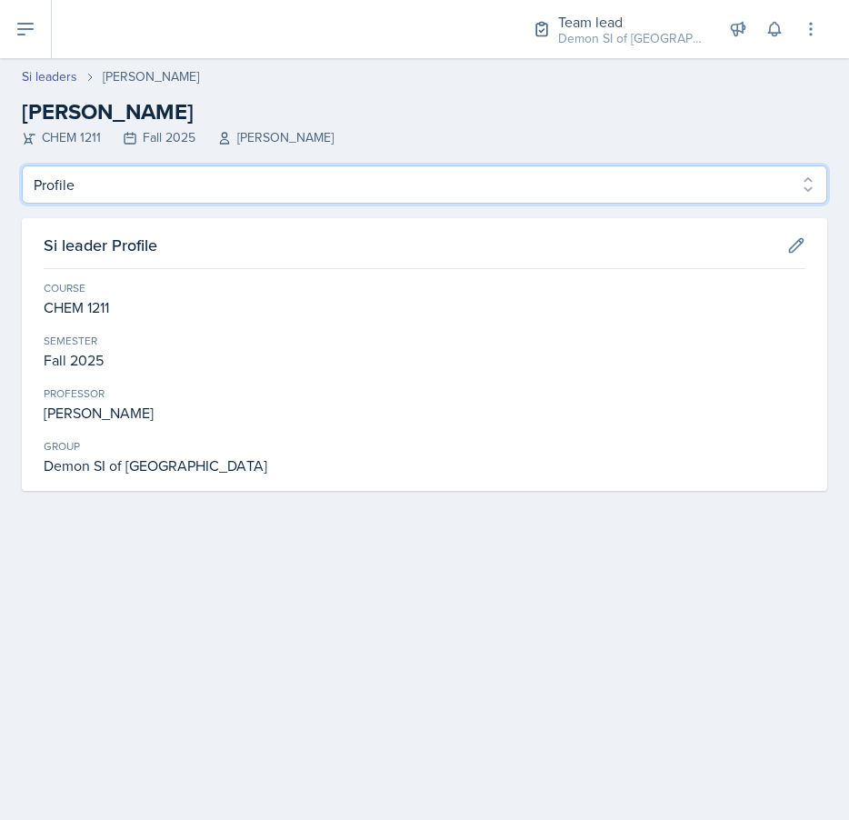
click at [224, 182] on select "Profile Planning Sheets Observation Forms Uploads" at bounding box center [424, 184] width 805 height 38
select select "Planning Sheets"
click at [22, 165] on select "Profile Planning Sheets Observation Forms Uploads" at bounding box center [424, 184] width 805 height 38
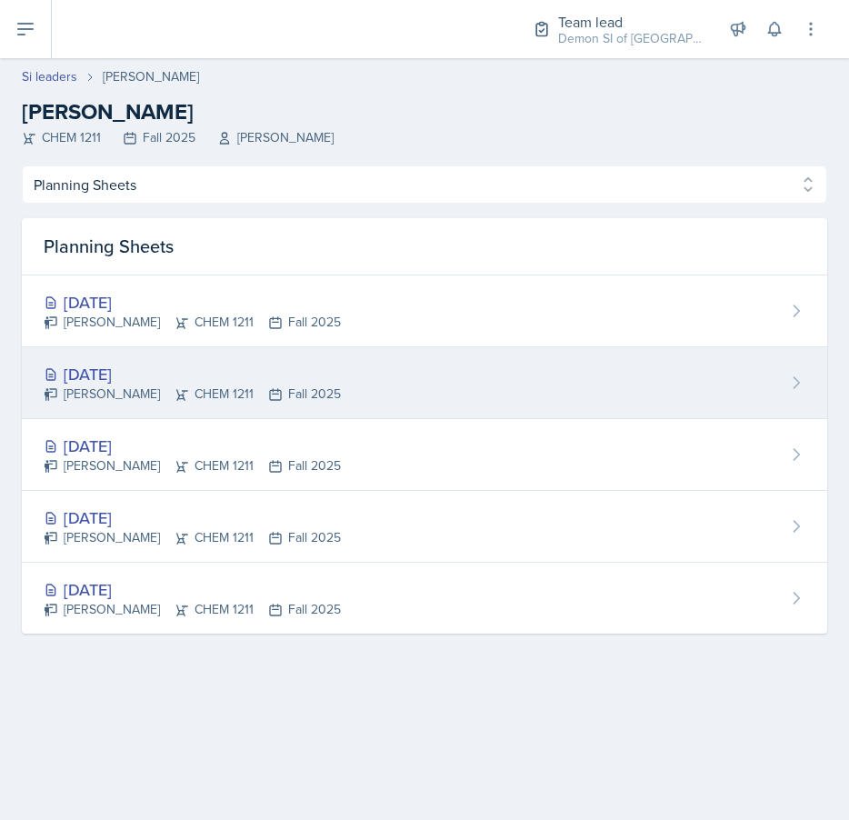
click at [211, 371] on div "[DATE]" at bounding box center [192, 374] width 297 height 25
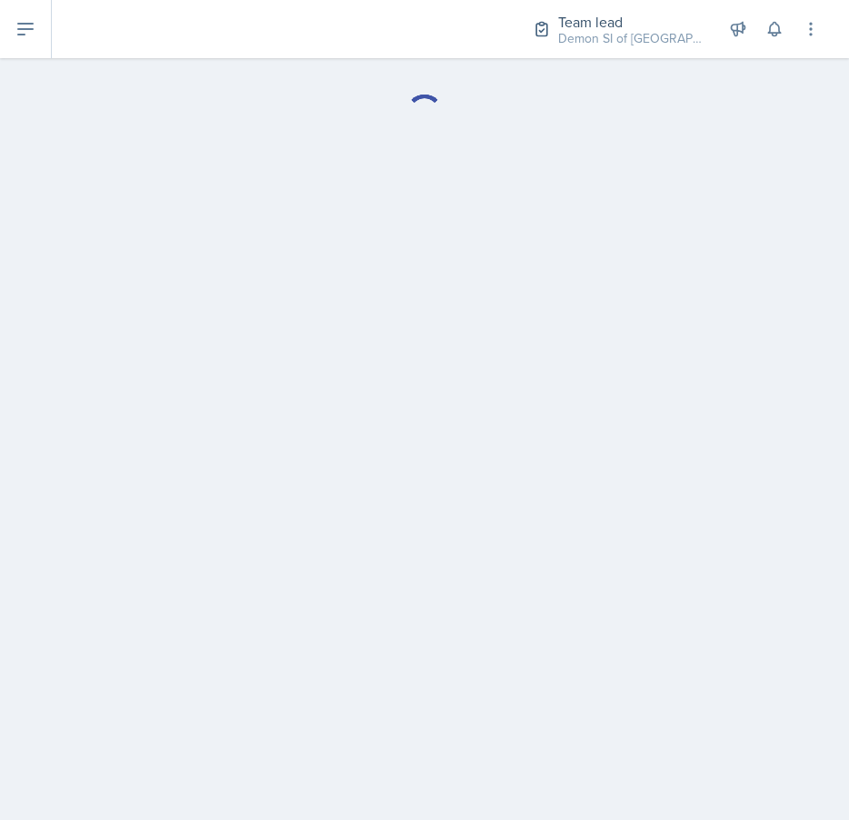
select select "Planning Sheets"
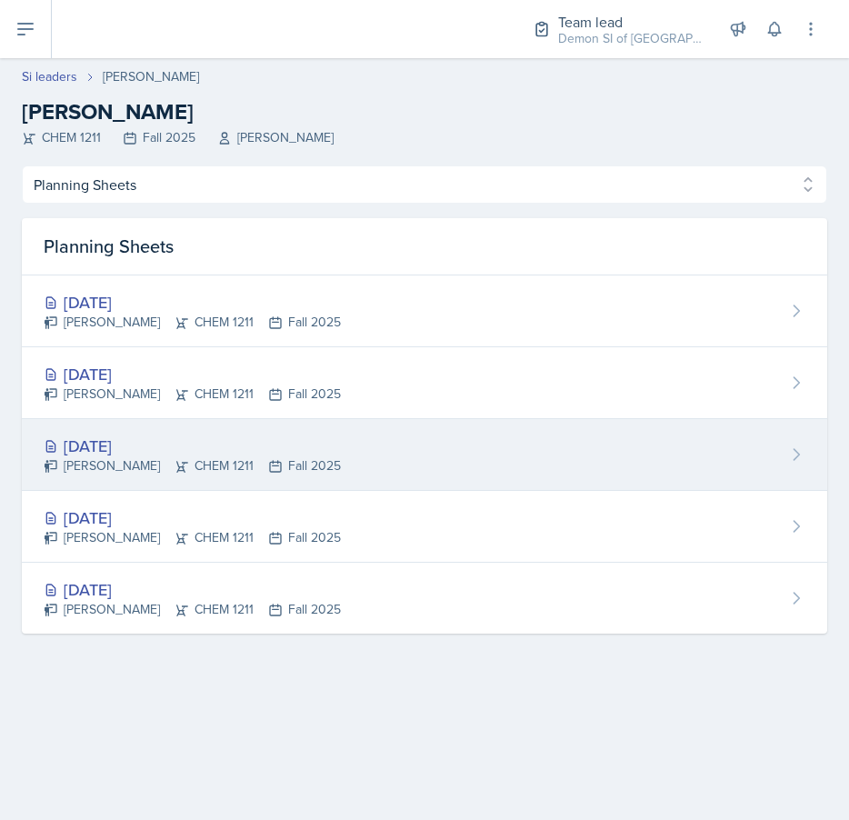
click at [173, 440] on div "[DATE]" at bounding box center [192, 445] width 297 height 25
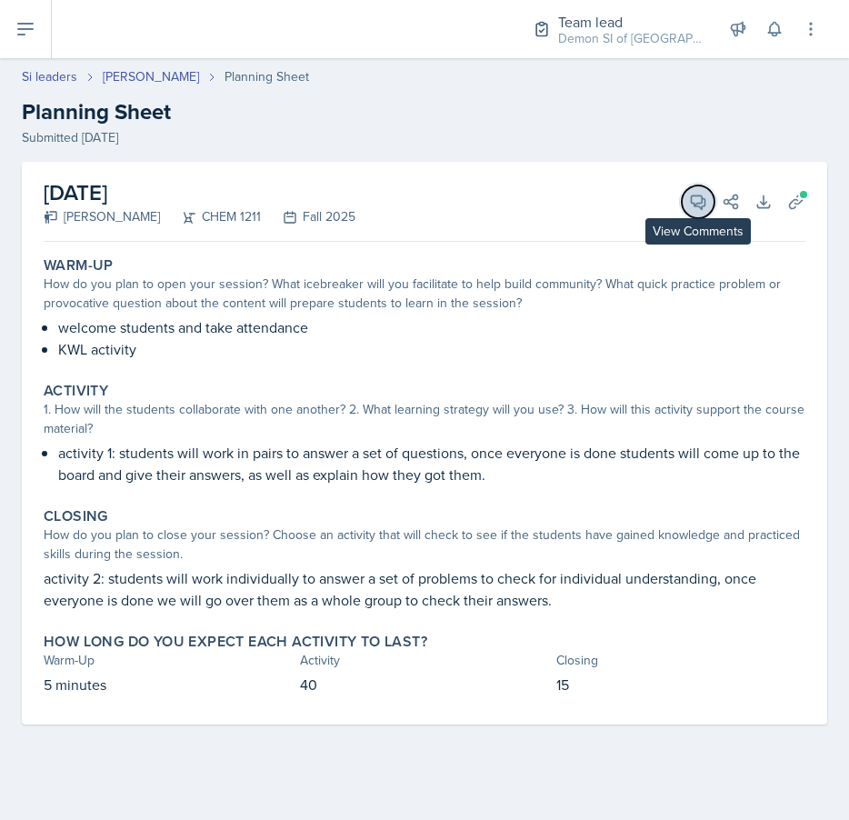
click at [698, 210] on icon at bounding box center [698, 202] width 18 height 18
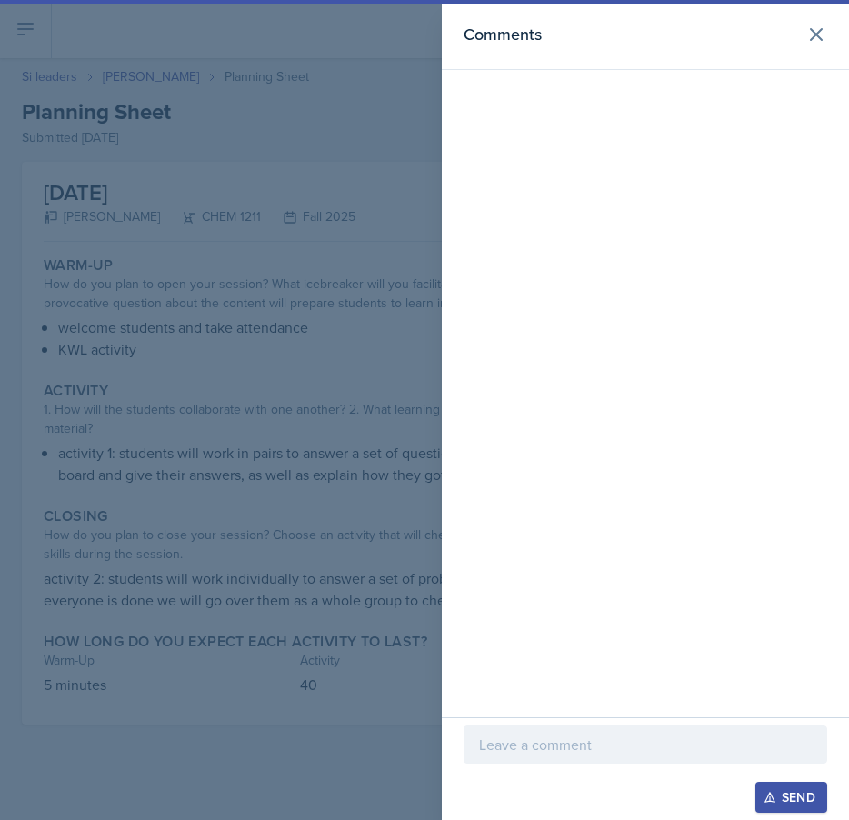
click at [364, 444] on div at bounding box center [424, 410] width 849 height 820
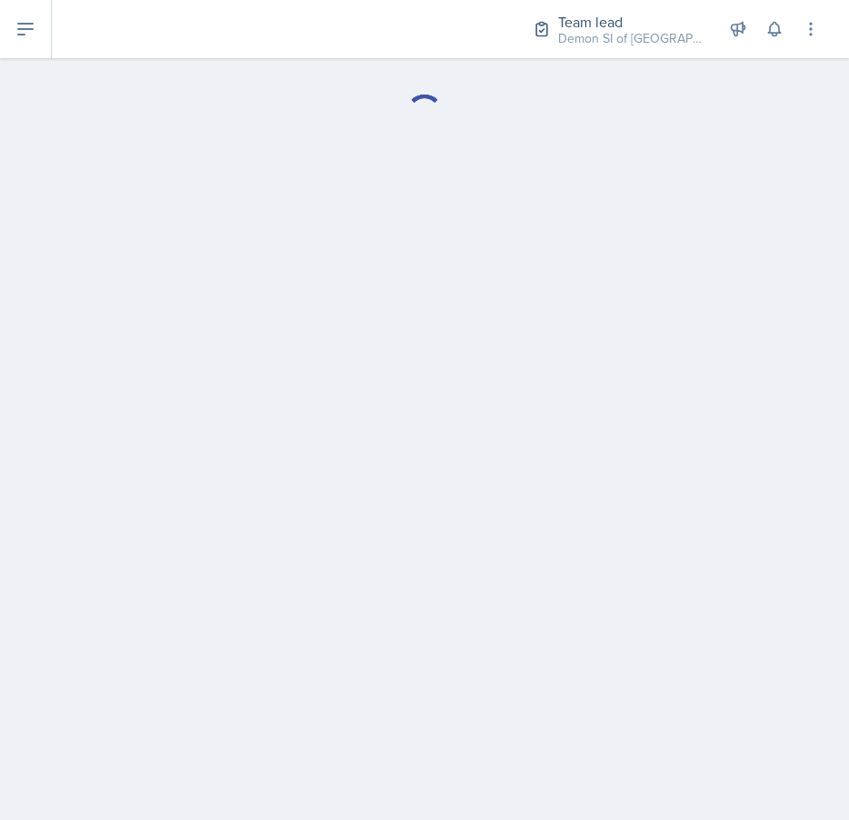
select select "Planning Sheets"
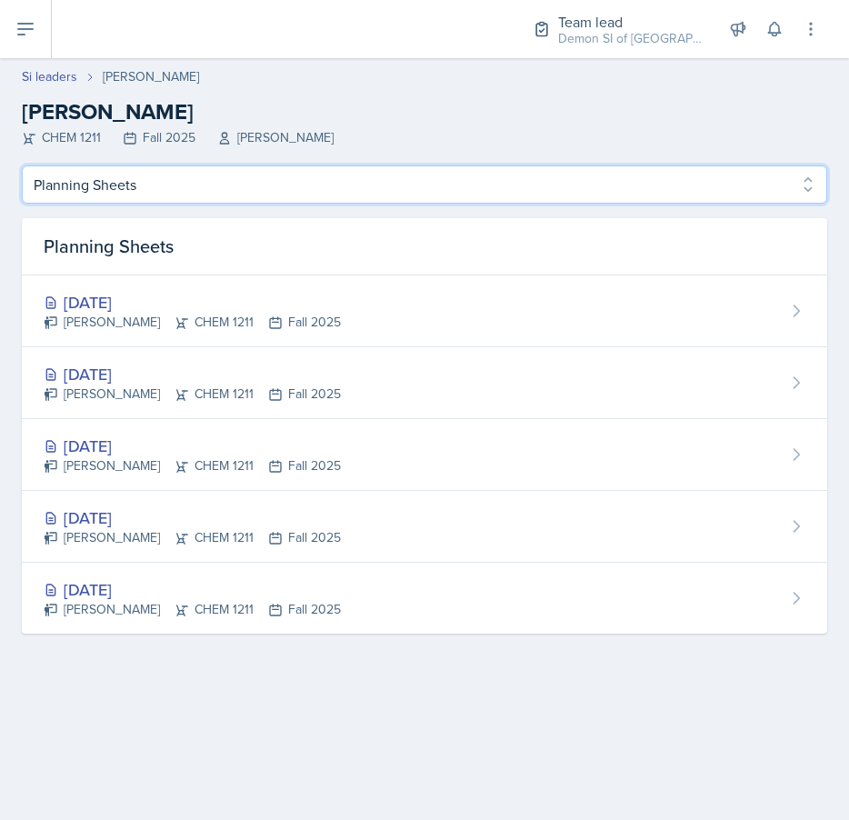
click at [553, 172] on select "Profile Planning Sheets Observation Forms Uploads" at bounding box center [424, 184] width 805 height 38
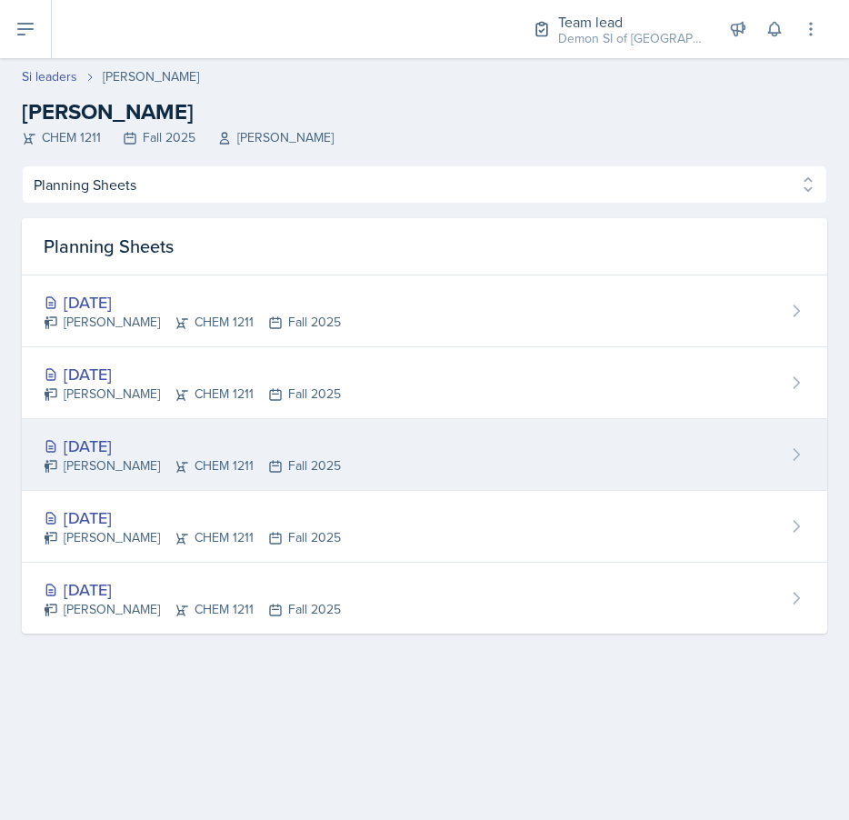
click at [222, 442] on div "[DATE]" at bounding box center [192, 445] width 297 height 25
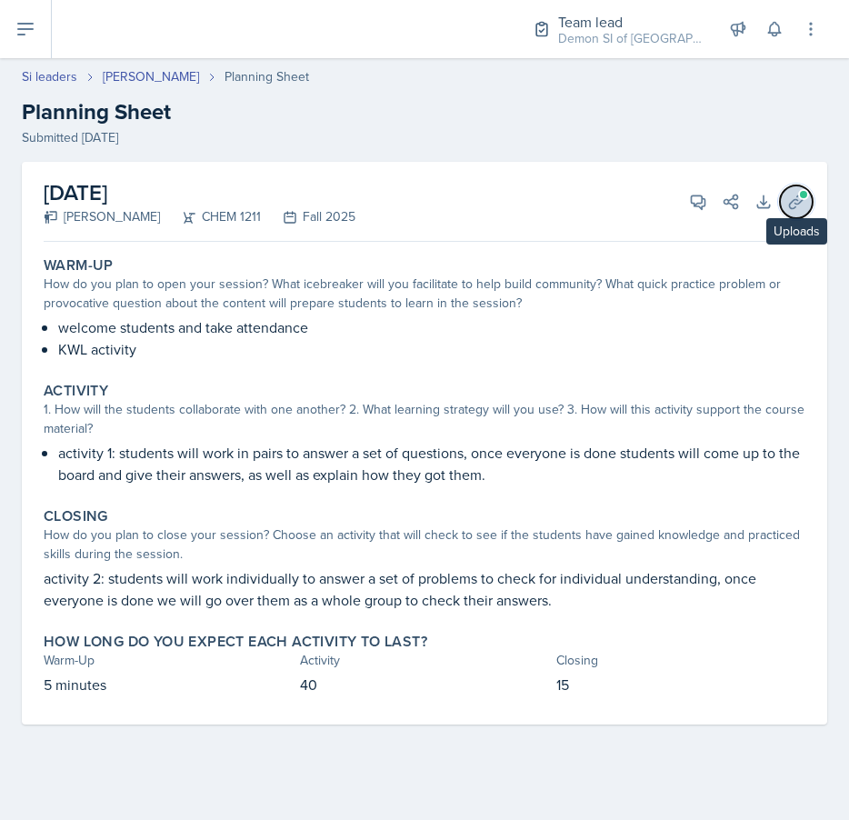
click at [791, 203] on icon at bounding box center [796, 202] width 18 height 18
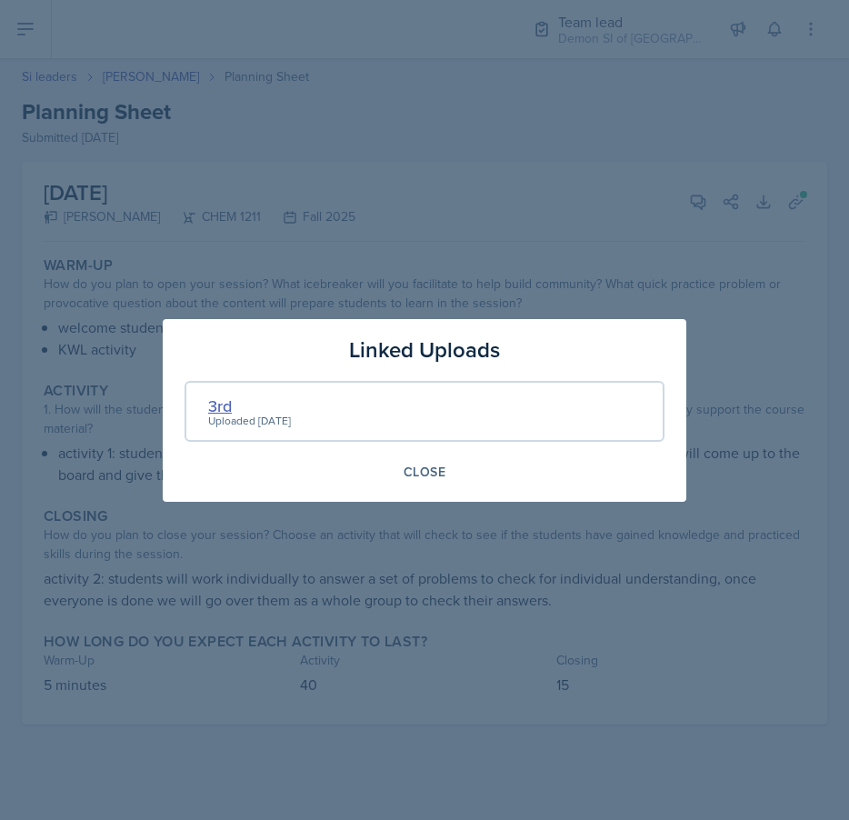
click at [220, 403] on div "3rd" at bounding box center [249, 405] width 83 height 25
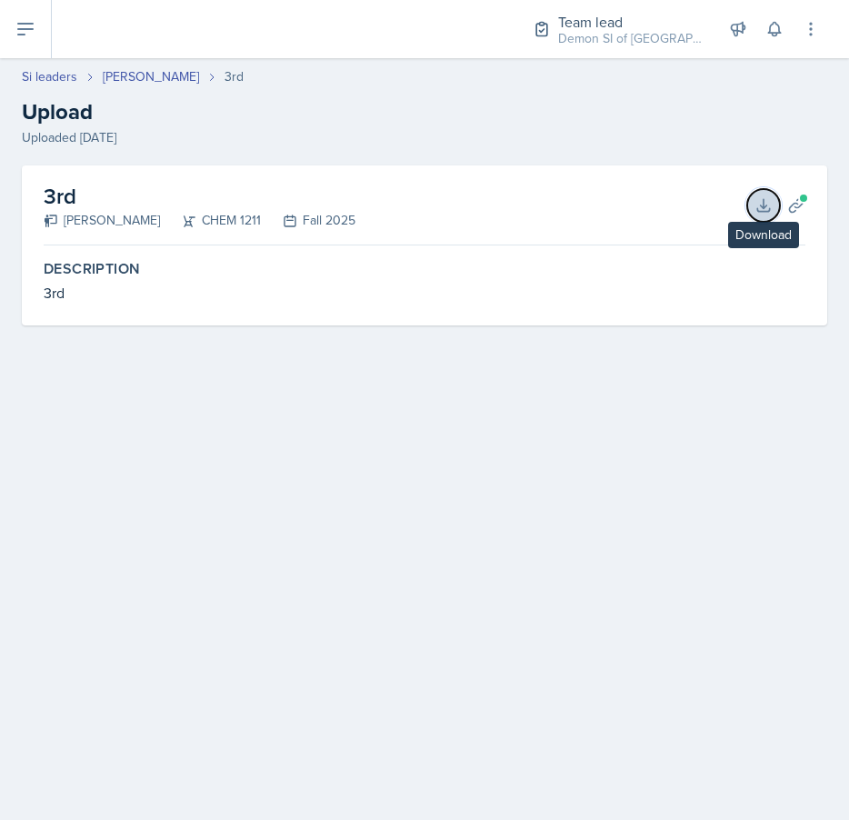
click at [760, 208] on icon at bounding box center [763, 205] width 18 height 18
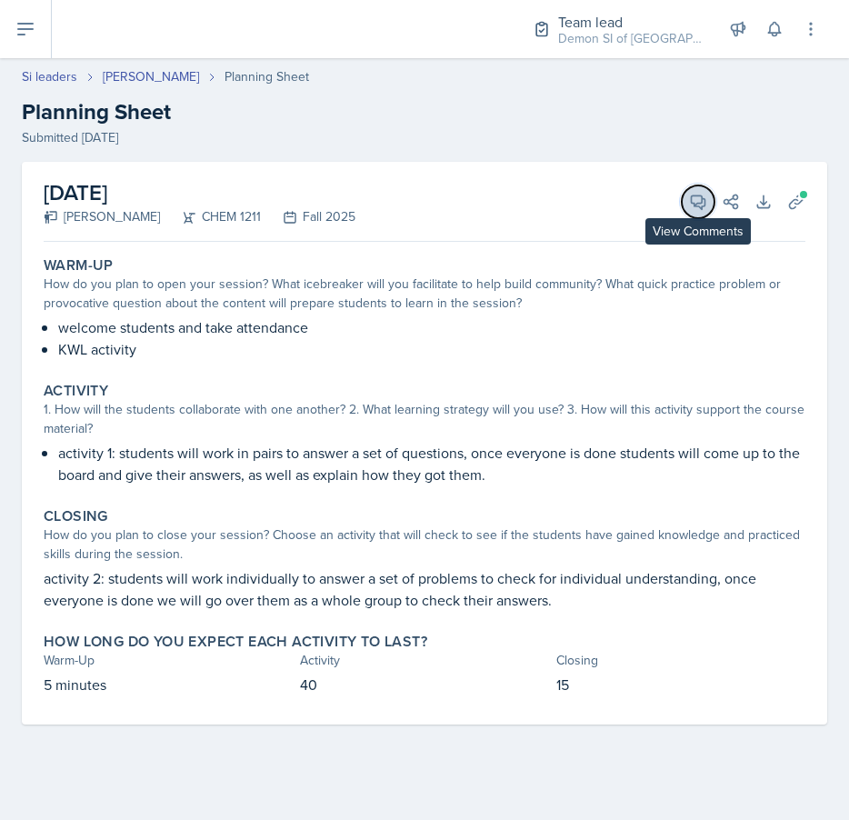
click at [693, 198] on icon at bounding box center [698, 202] width 18 height 18
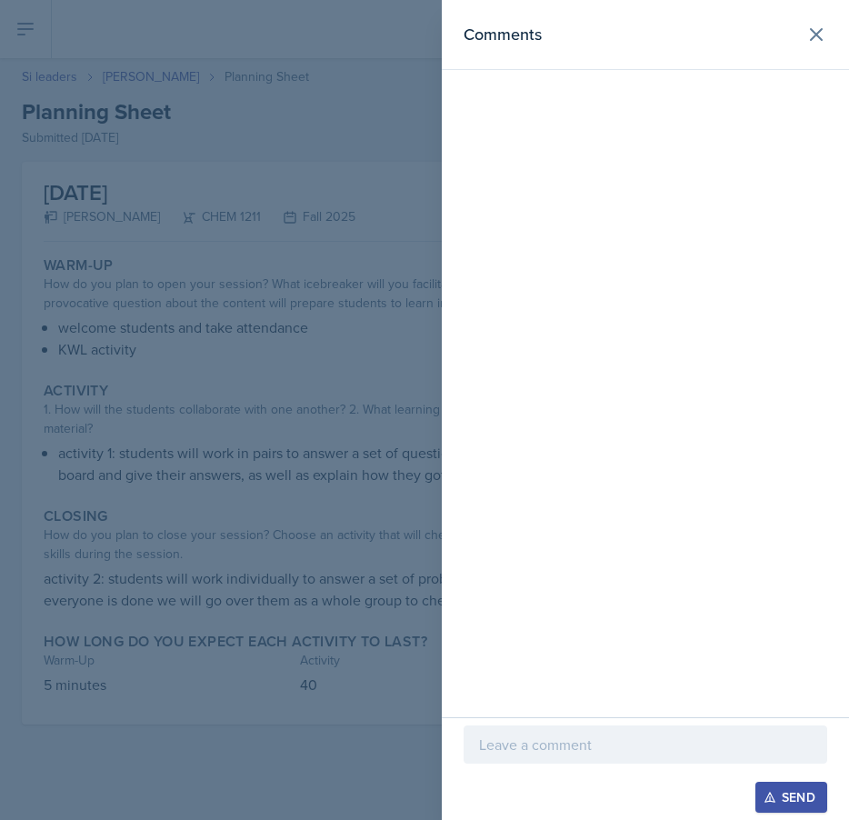
click at [544, 739] on p at bounding box center [645, 744] width 333 height 22
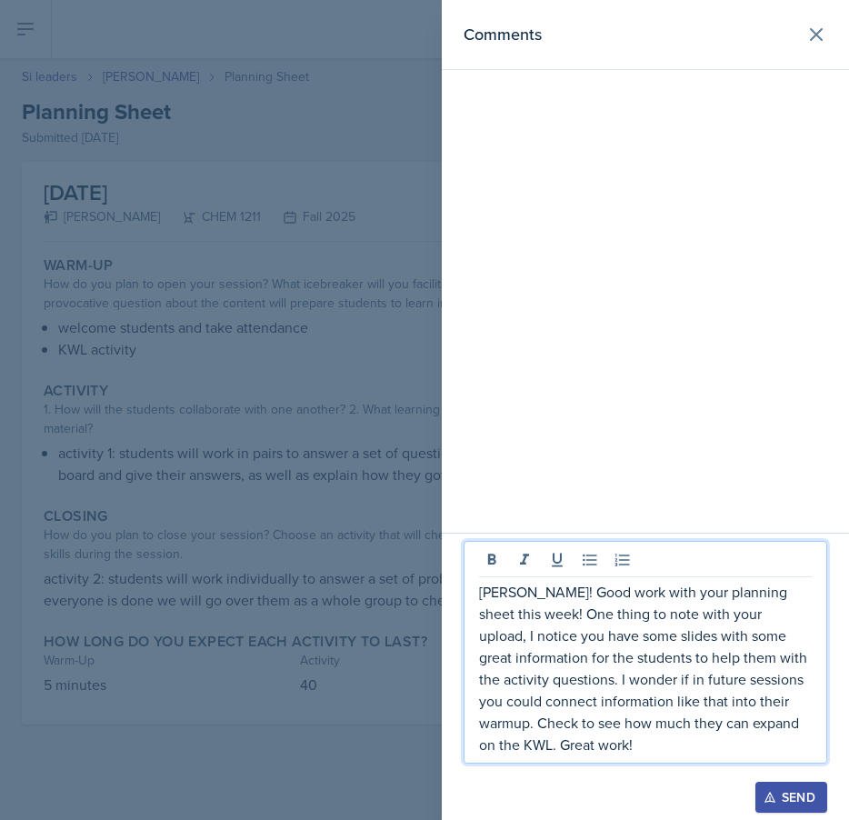
click at [780, 787] on button "Send" at bounding box center [791, 796] width 72 height 31
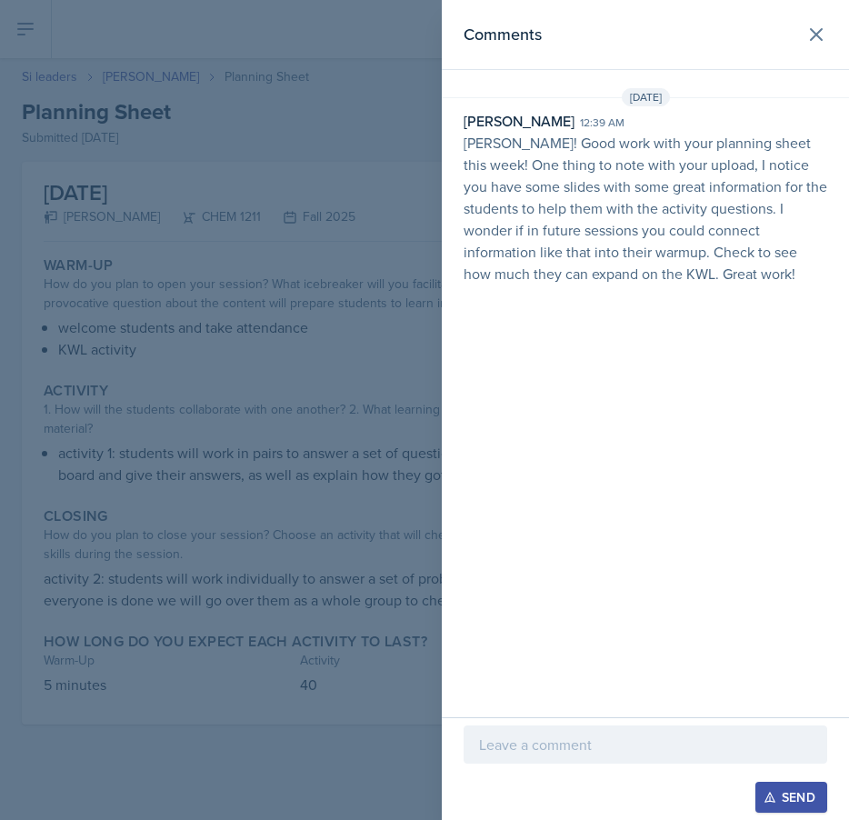
click at [197, 144] on div at bounding box center [424, 410] width 849 height 820
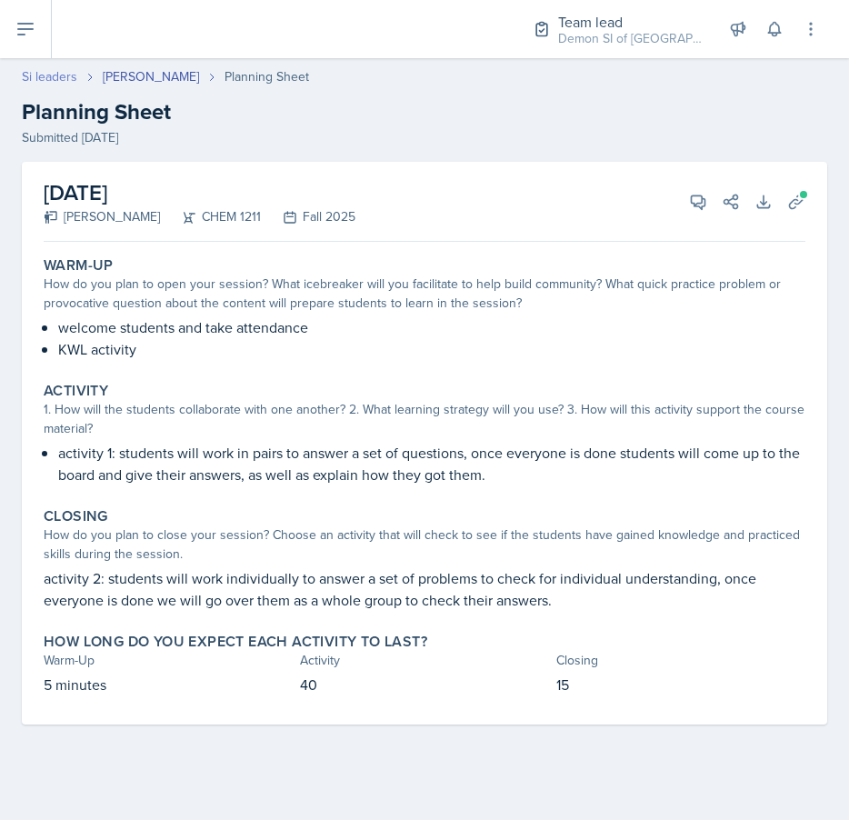
click at [38, 67] on link "Si leaders" at bounding box center [49, 76] width 55 height 19
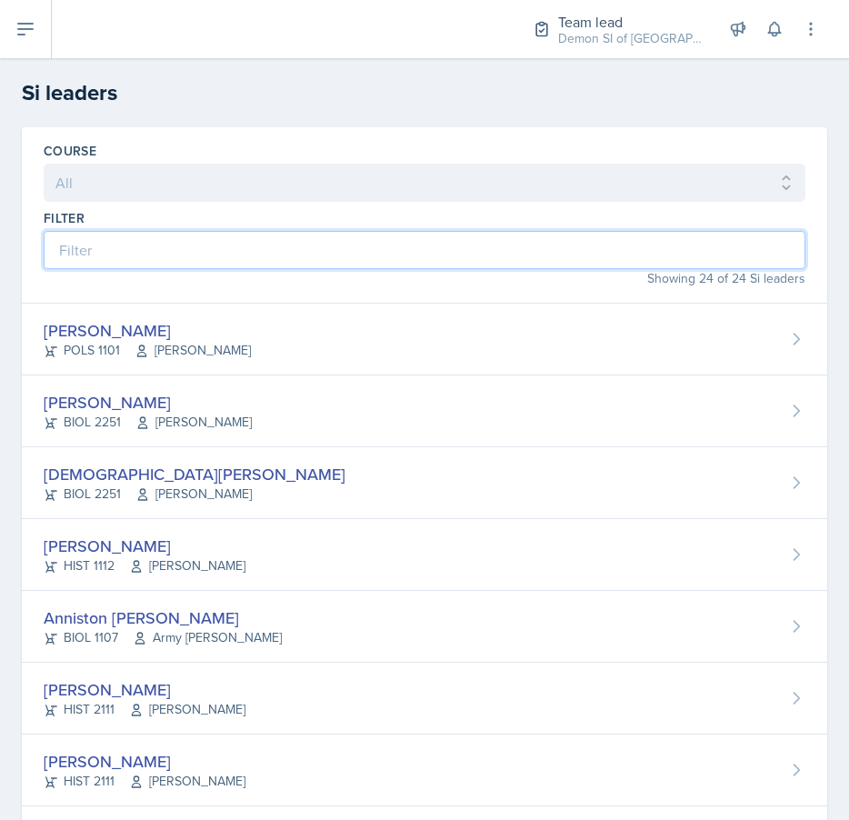
drag, startPoint x: 134, startPoint y: 263, endPoint x: 134, endPoint y: 253, distance: 10.0
click at [134, 263] on input at bounding box center [424, 250] width 761 height 38
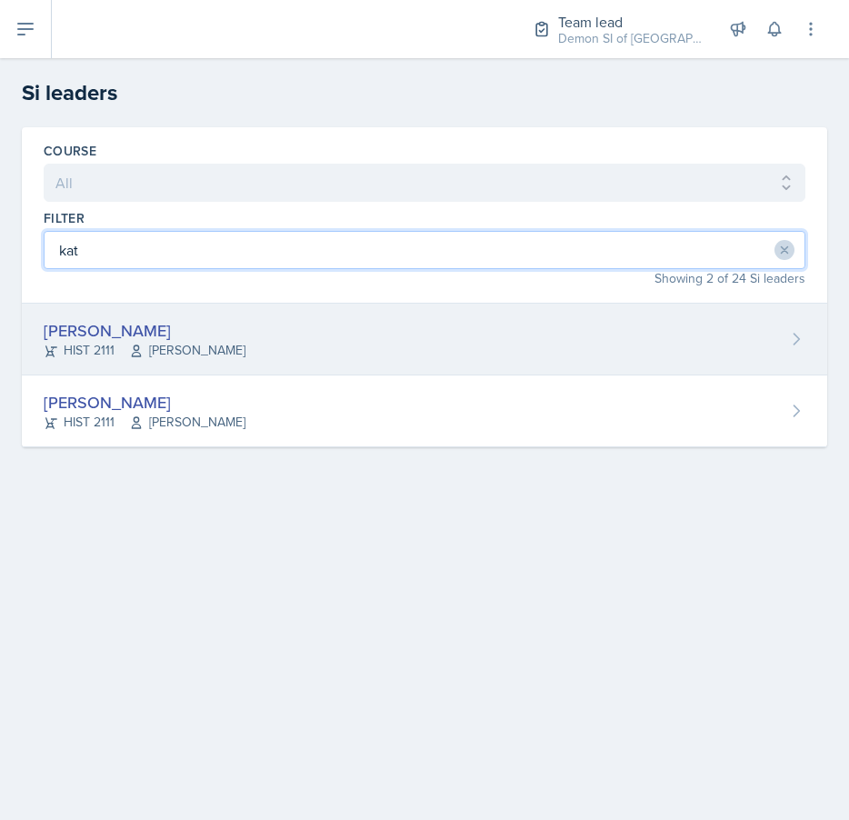
type input "kat"
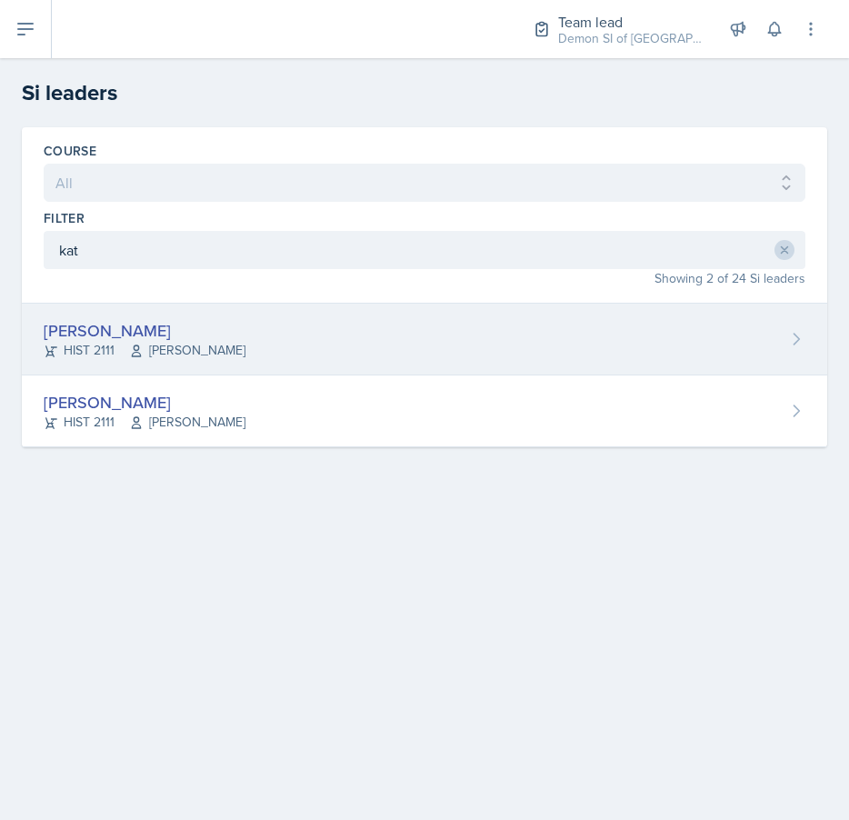
click at [160, 328] on div "[PERSON_NAME]" at bounding box center [145, 330] width 202 height 25
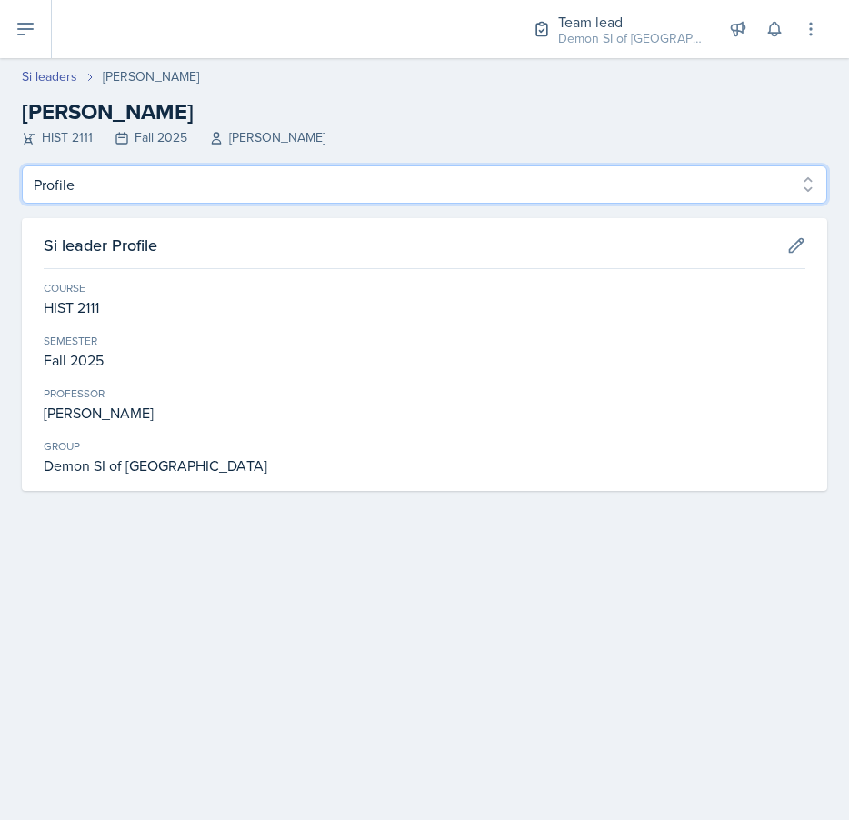
click at [251, 184] on select "Profile Planning Sheets Observation Forms Uploads" at bounding box center [424, 184] width 805 height 38
select select "Planning Sheets"
click at [22, 165] on select "Profile Planning Sheets Observation Forms Uploads" at bounding box center [424, 184] width 805 height 38
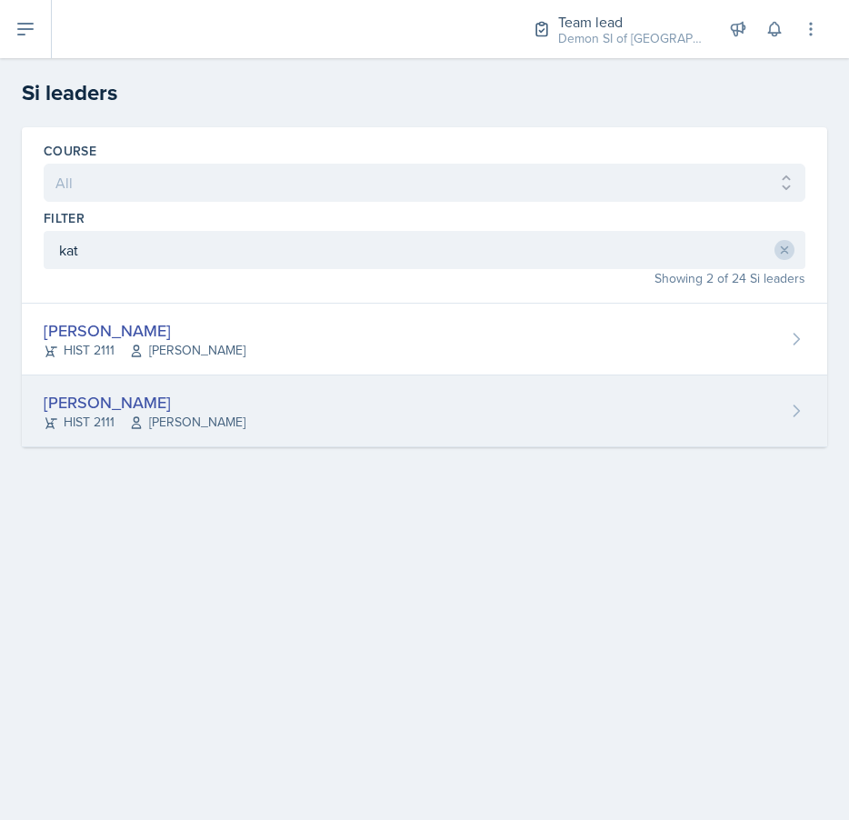
click at [171, 415] on span "[PERSON_NAME]" at bounding box center [187, 422] width 116 height 19
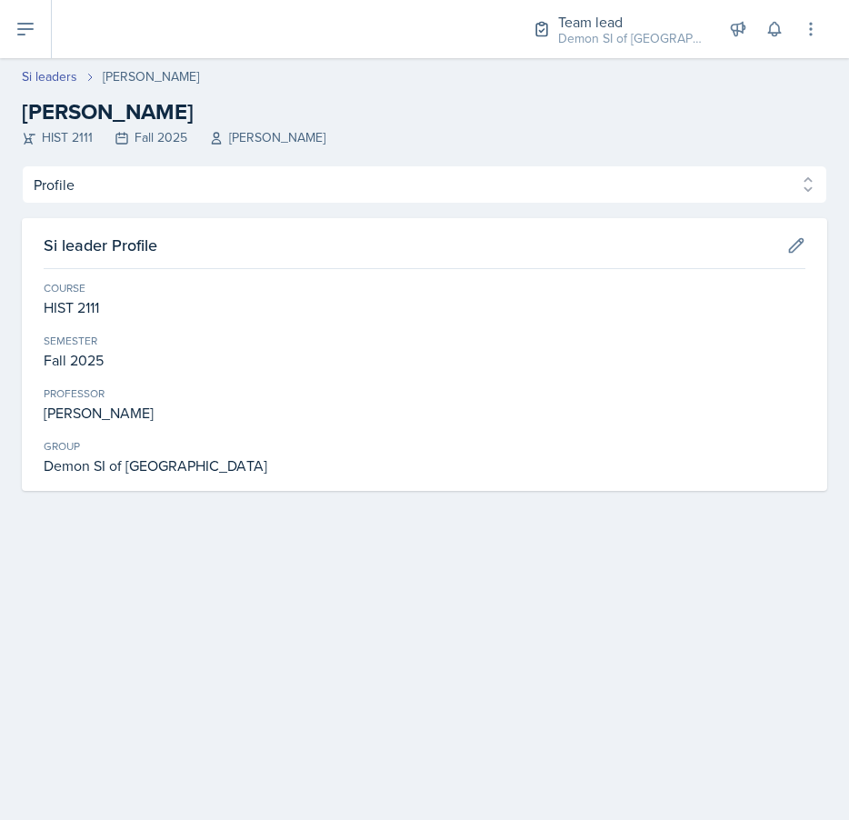
click at [141, 160] on header "Si leaders [PERSON_NAME] [PERSON_NAME] HIST 2111 Fall 2025 [PERSON_NAME]" at bounding box center [424, 111] width 849 height 107
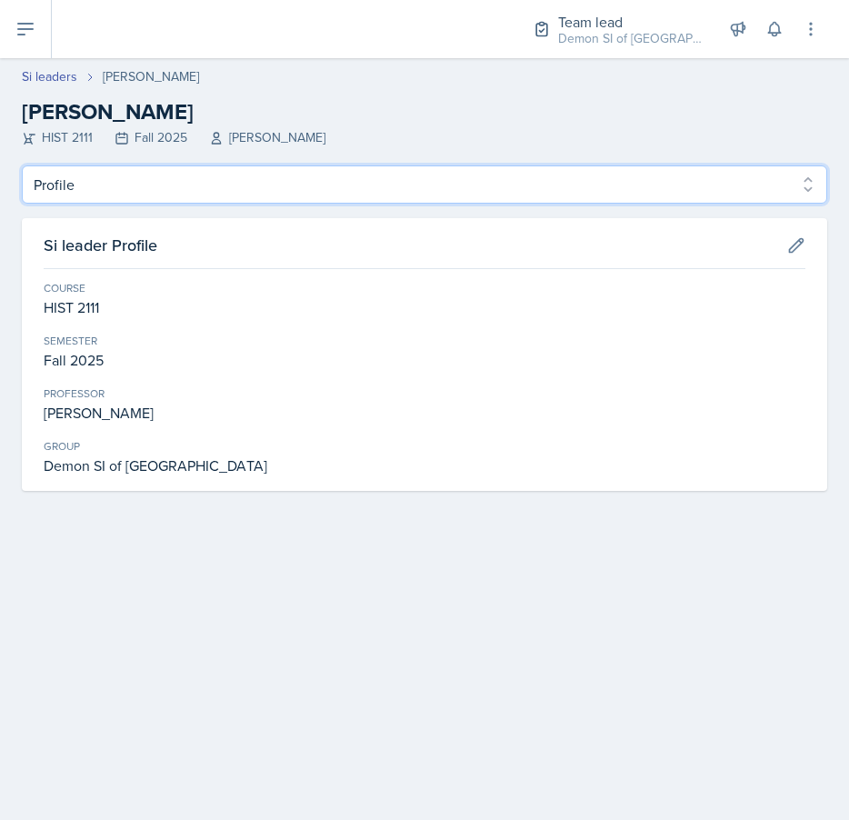
click at [141, 181] on select "Profile Planning Sheets Observation Forms Uploads" at bounding box center [424, 184] width 805 height 38
select select "Planning Sheets"
click at [22, 165] on select "Profile Planning Sheets Observation Forms Uploads" at bounding box center [424, 184] width 805 height 38
